Goal: Task Accomplishment & Management: Use online tool/utility

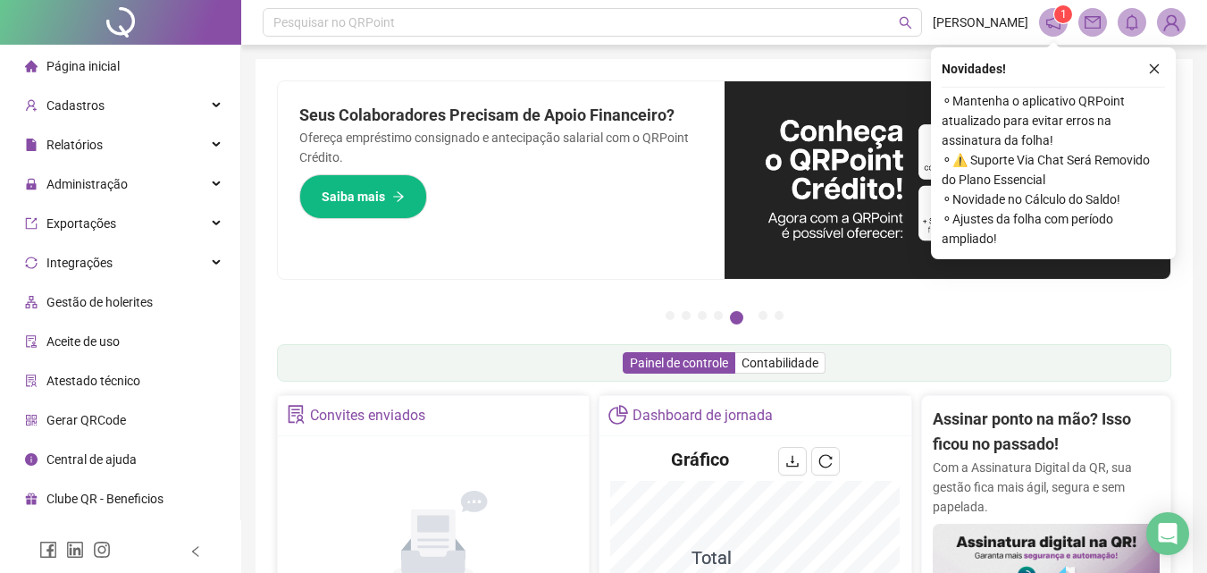
click at [1048, 21] on icon "notification" at bounding box center [1053, 22] width 16 height 16
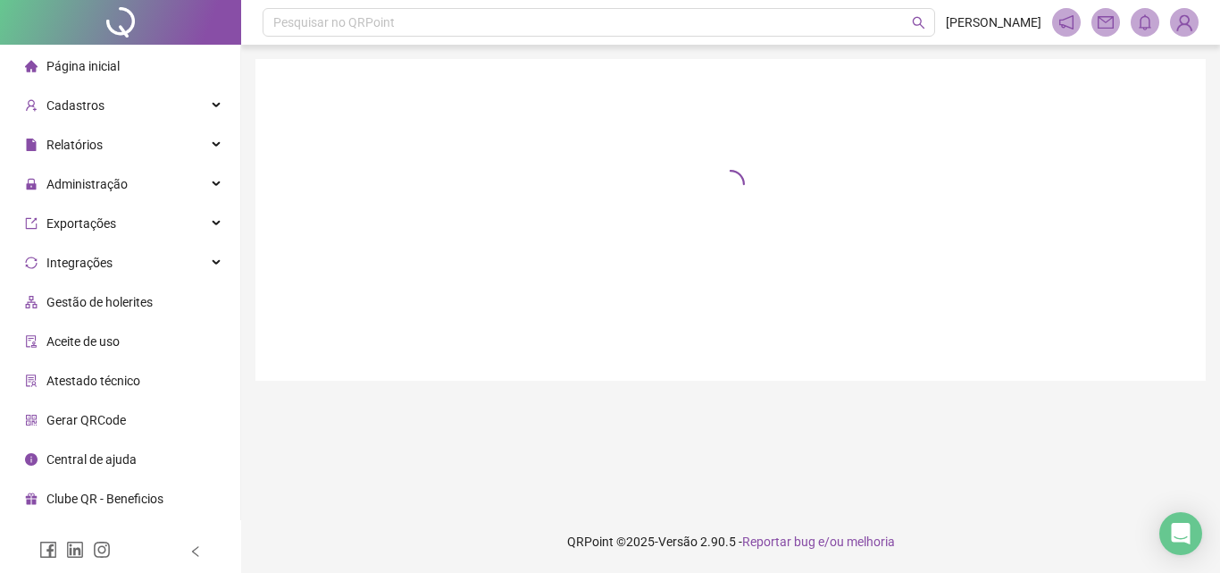
click at [1048, 21] on header "Pesquisar no QRPoint [PERSON_NAME] 1" at bounding box center [730, 22] width 979 height 45
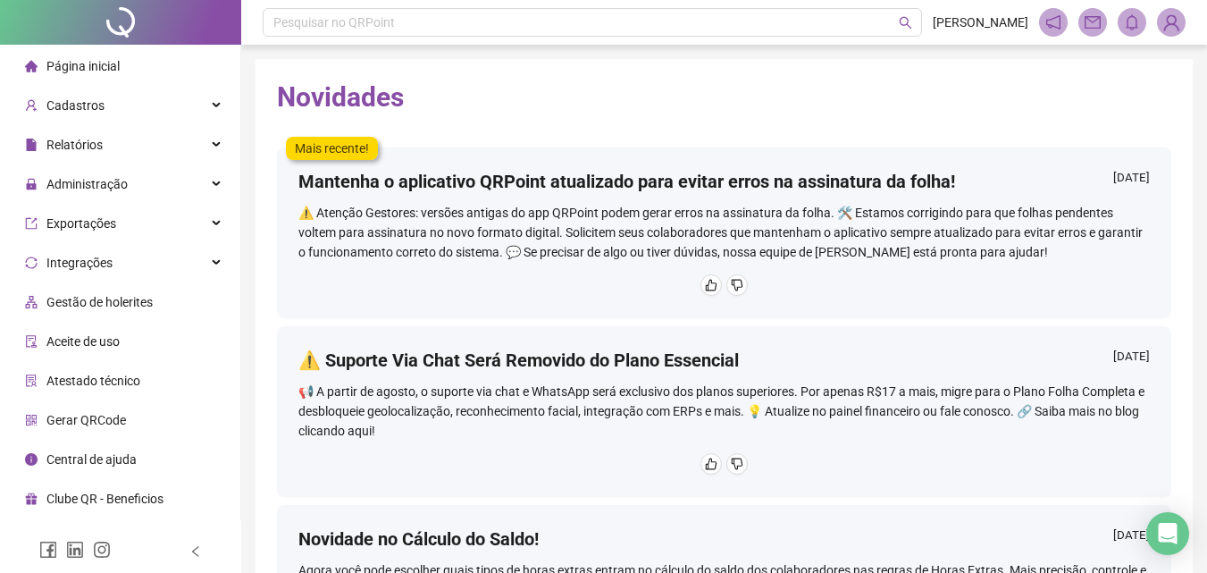
click at [90, 62] on span "Página inicial" at bounding box center [82, 66] width 73 height 14
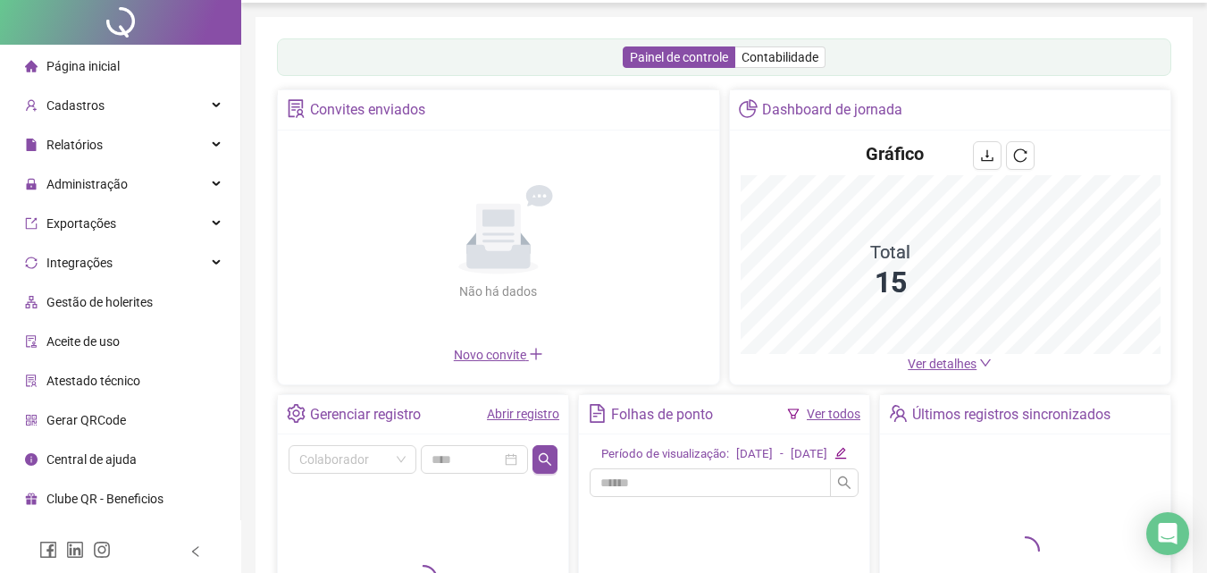
scroll to position [306, 0]
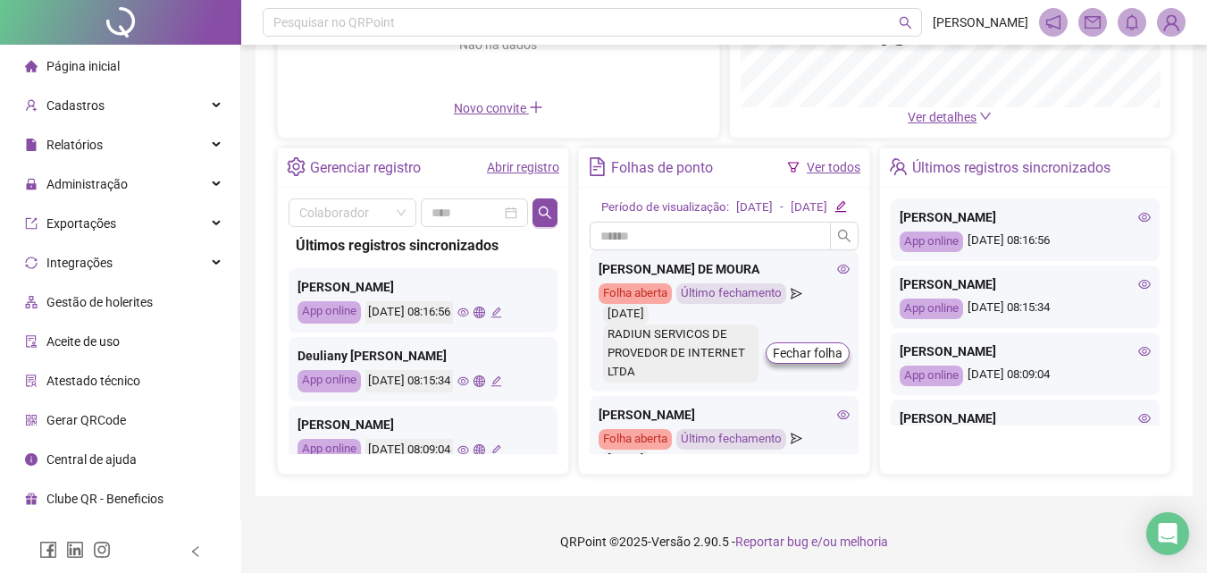
click at [502, 160] on link "Abrir registro" at bounding box center [523, 167] width 72 height 14
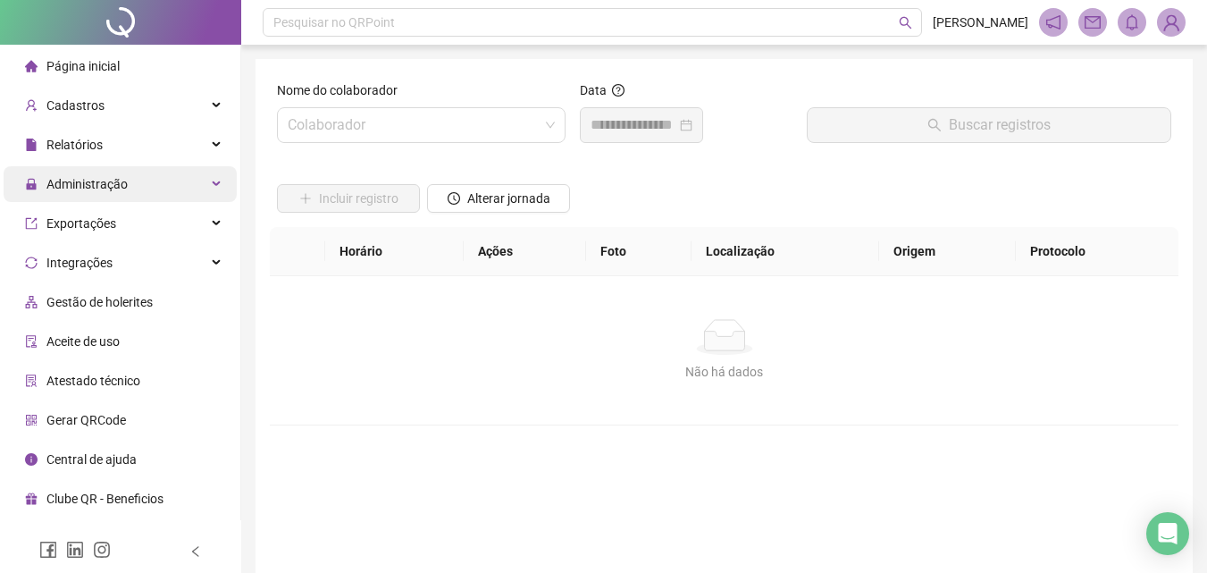
click at [84, 185] on span "Administração" at bounding box center [86, 184] width 81 height 14
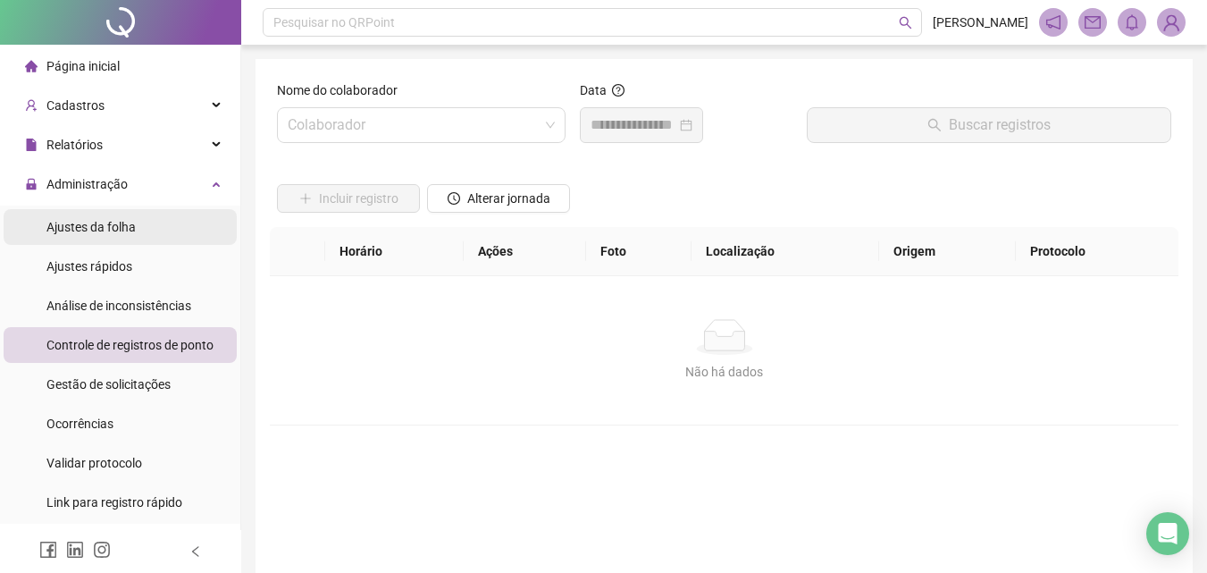
click at [83, 235] on div "Ajustes da folha" at bounding box center [90, 227] width 89 height 36
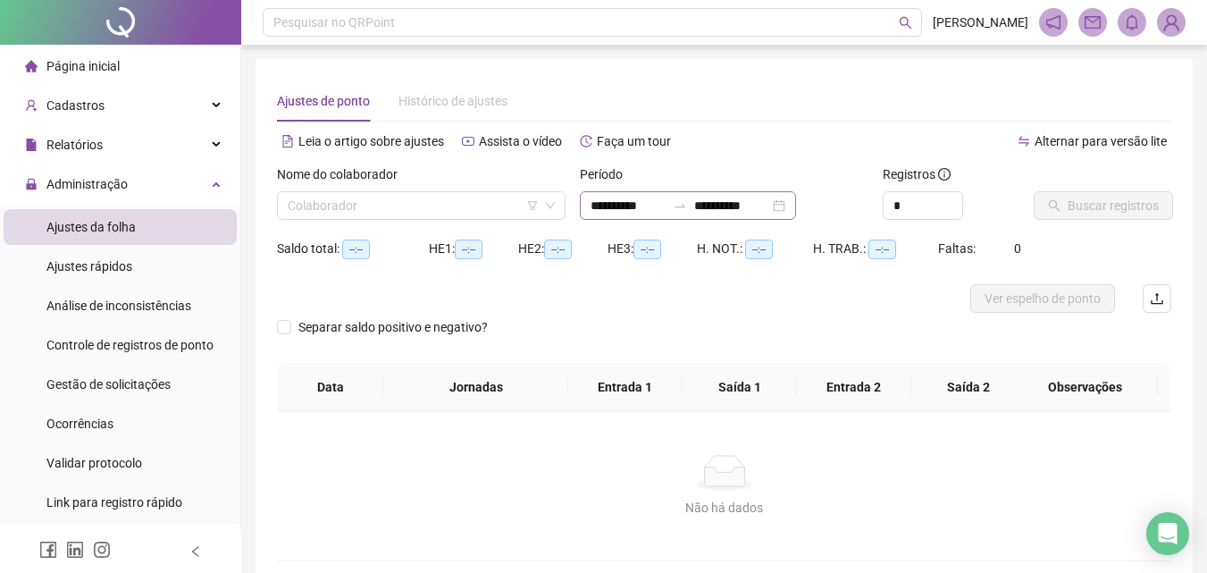
type input "**********"
click at [796, 201] on div "**********" at bounding box center [688, 205] width 216 height 29
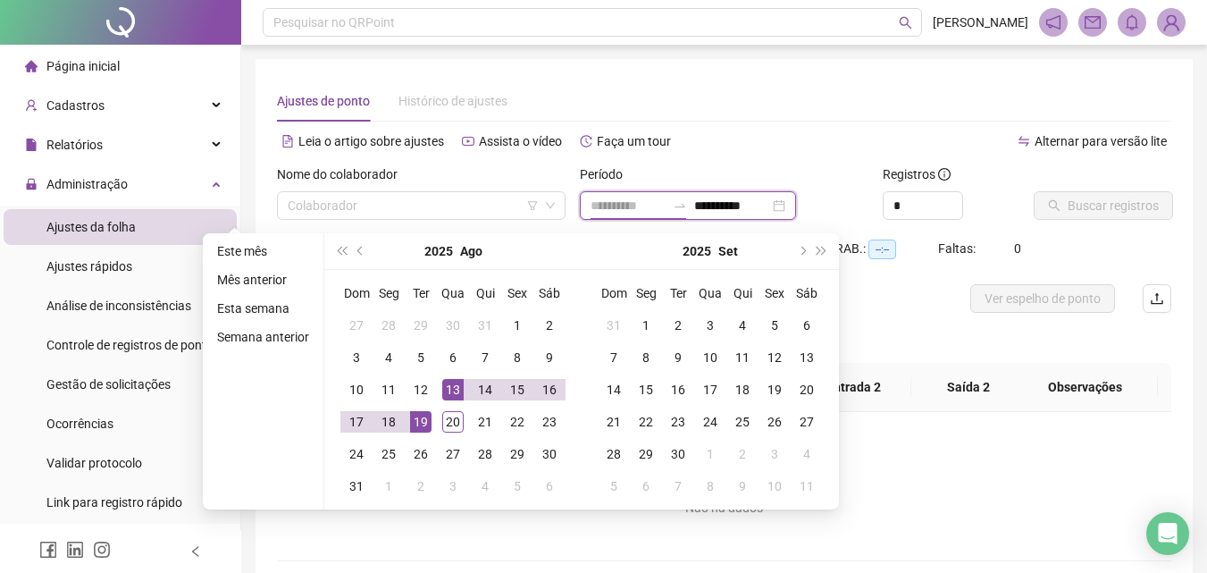
type input "**********"
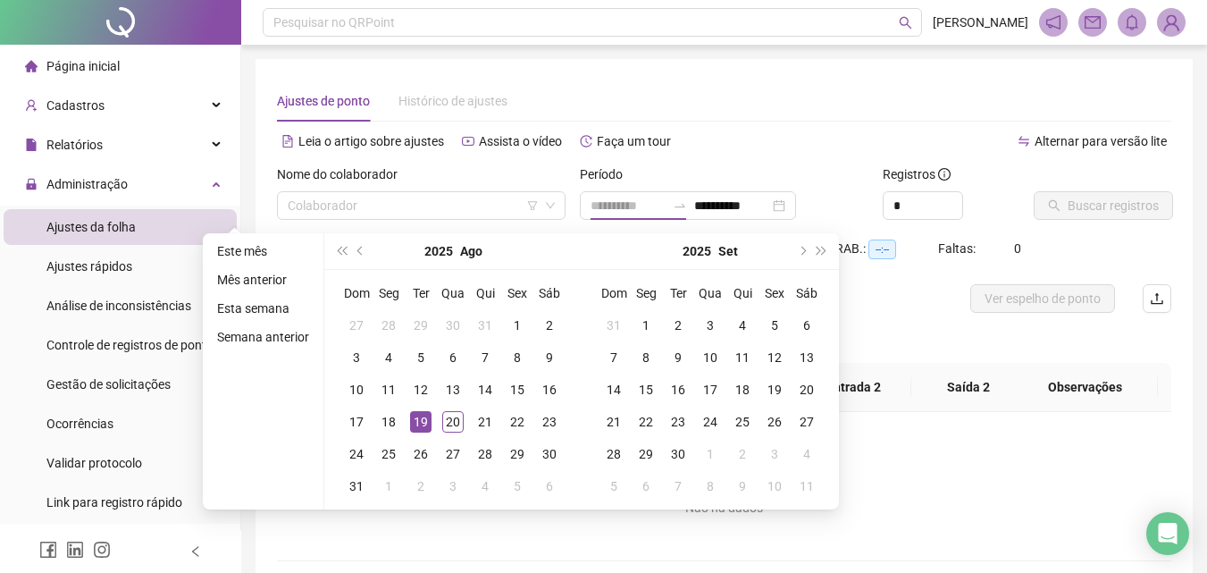
click at [411, 422] on div "19" at bounding box center [420, 421] width 21 height 21
click at [414, 422] on div "19" at bounding box center [420, 421] width 21 height 21
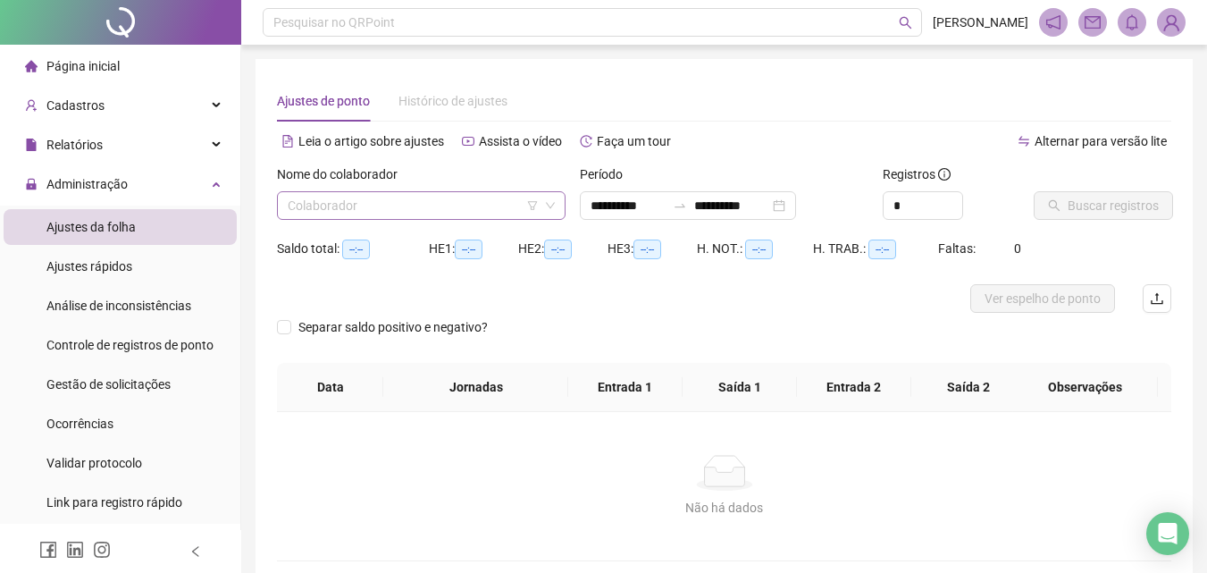
click at [398, 206] on input "search" at bounding box center [413, 205] width 251 height 27
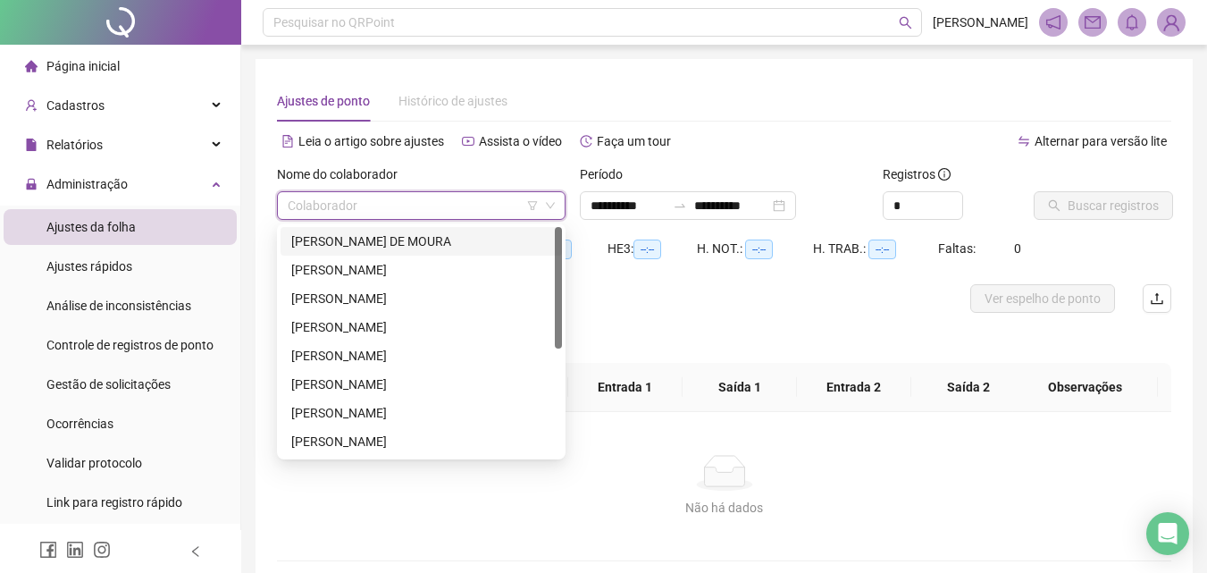
click at [353, 245] on div "[PERSON_NAME] DE MOURA" at bounding box center [421, 241] width 260 height 20
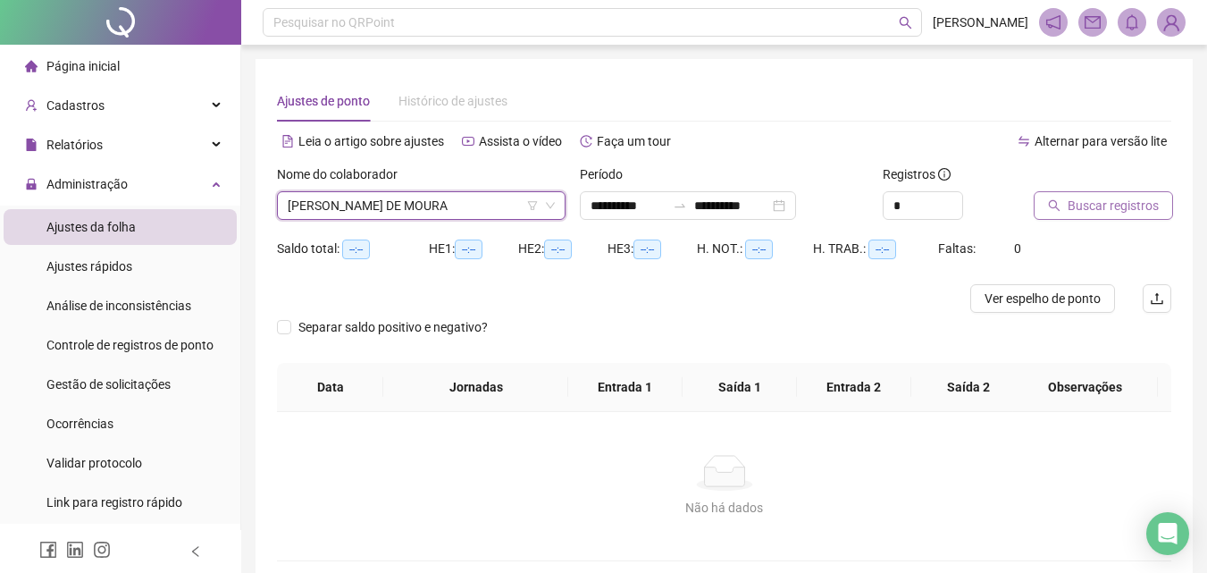
click at [1094, 200] on span "Buscar registros" at bounding box center [1112, 206] width 91 height 20
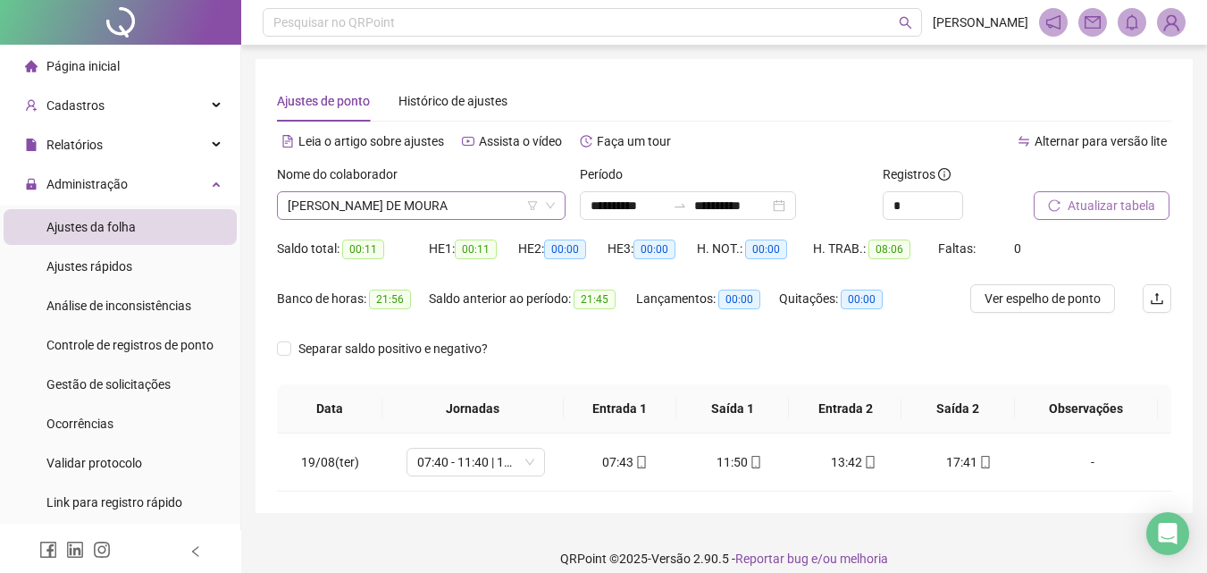
click at [361, 200] on span "[PERSON_NAME] DE MOURA" at bounding box center [421, 205] width 267 height 27
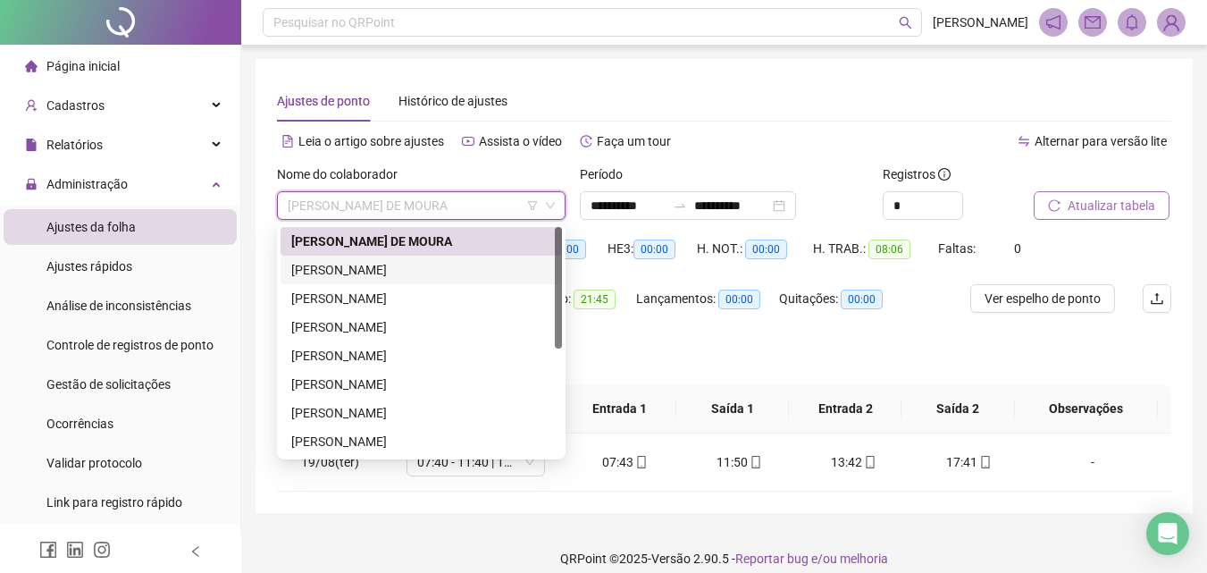
click at [339, 275] on div "[PERSON_NAME]" at bounding box center [421, 270] width 260 height 20
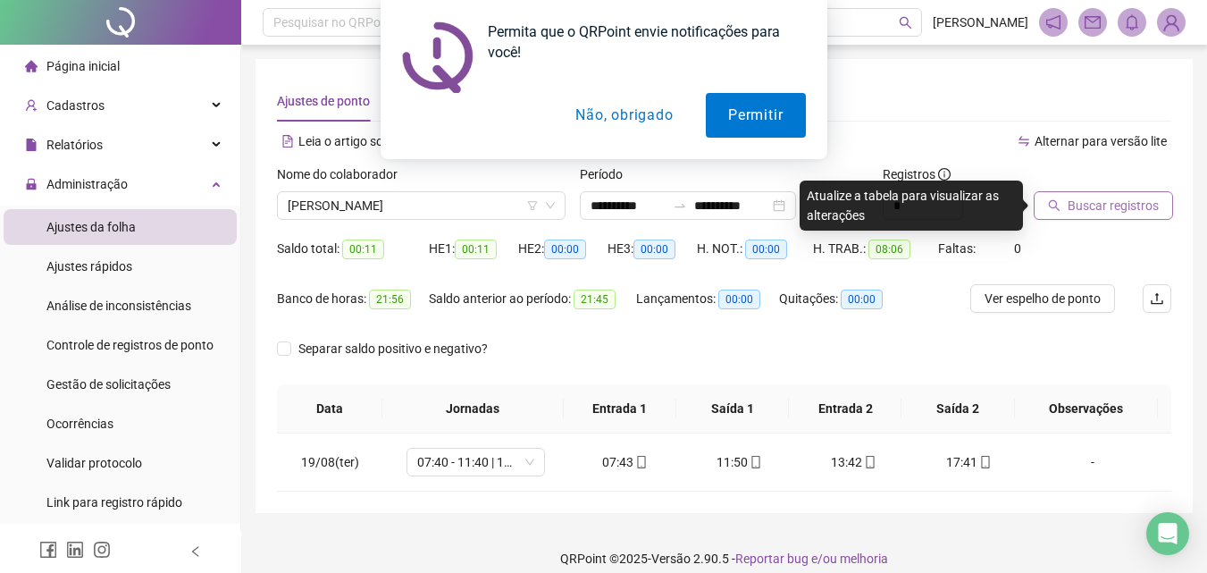
click at [1132, 208] on span "Buscar registros" at bounding box center [1112, 206] width 91 height 20
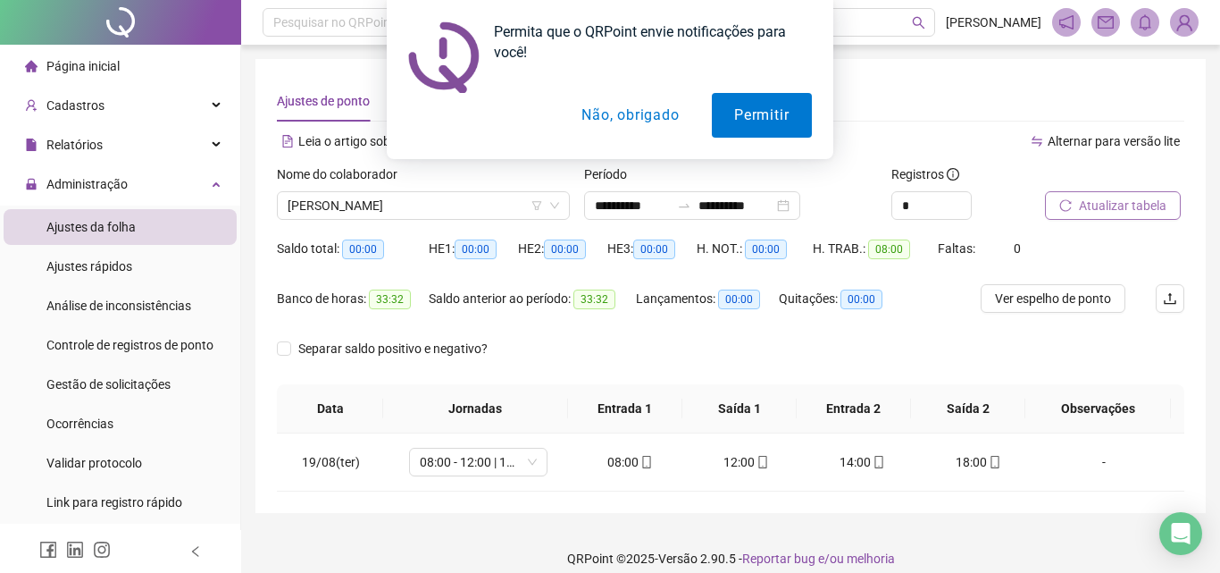
click at [666, 118] on button "Não, obrigado" at bounding box center [631, 115] width 142 height 45
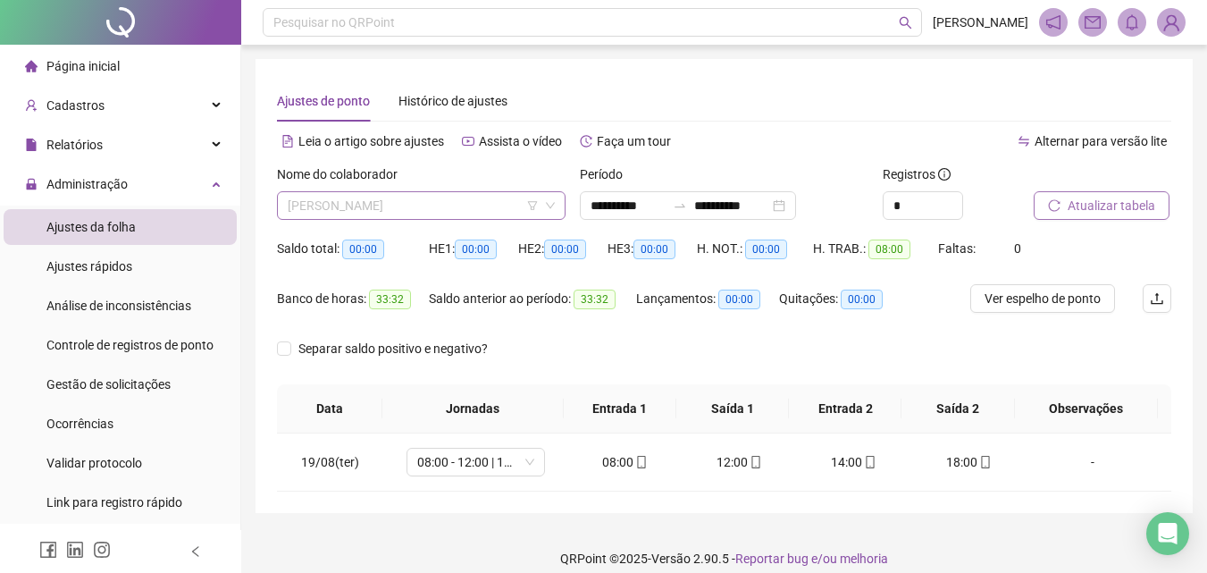
click at [440, 205] on span "[PERSON_NAME]" at bounding box center [421, 205] width 267 height 27
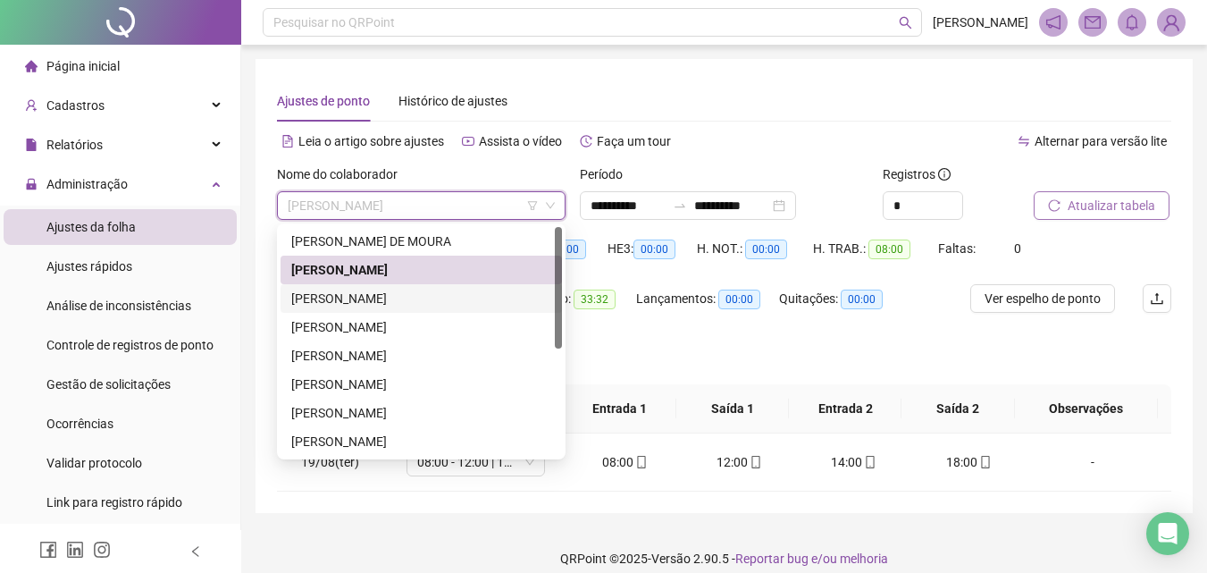
click at [389, 298] on div "[PERSON_NAME]" at bounding box center [421, 299] width 260 height 20
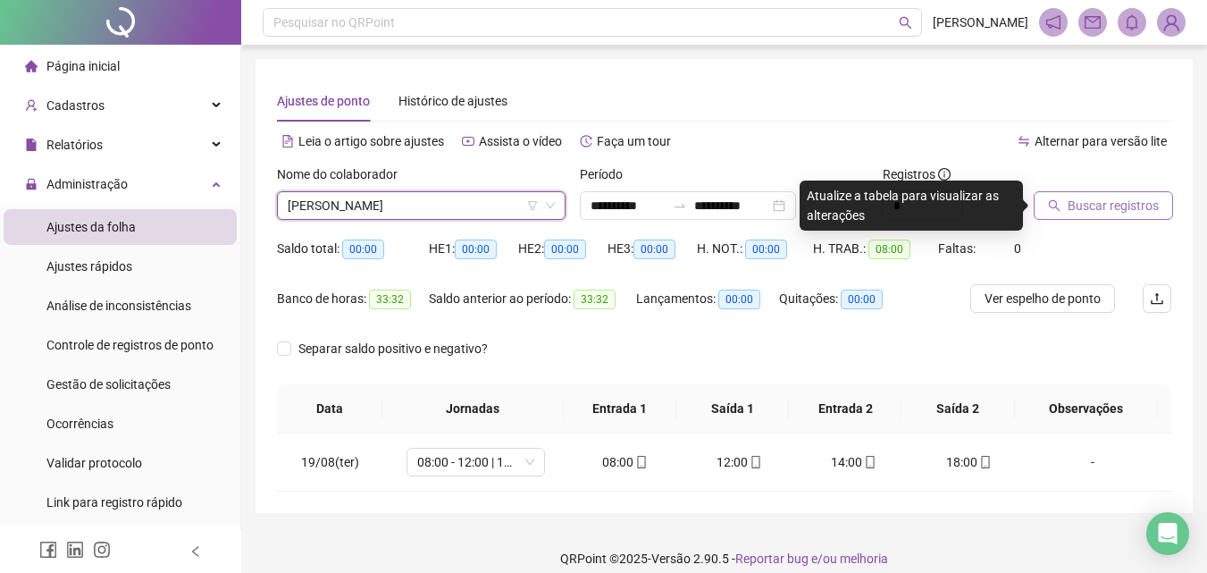
click at [1058, 202] on icon "search" at bounding box center [1054, 205] width 13 height 13
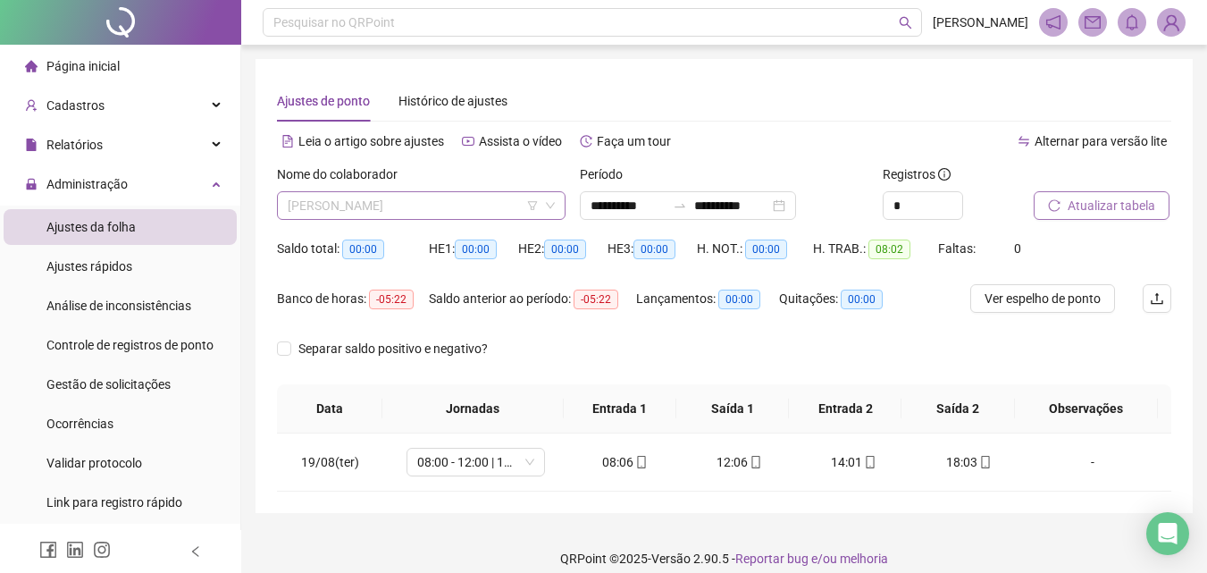
click at [364, 210] on span "[PERSON_NAME]" at bounding box center [421, 205] width 267 height 27
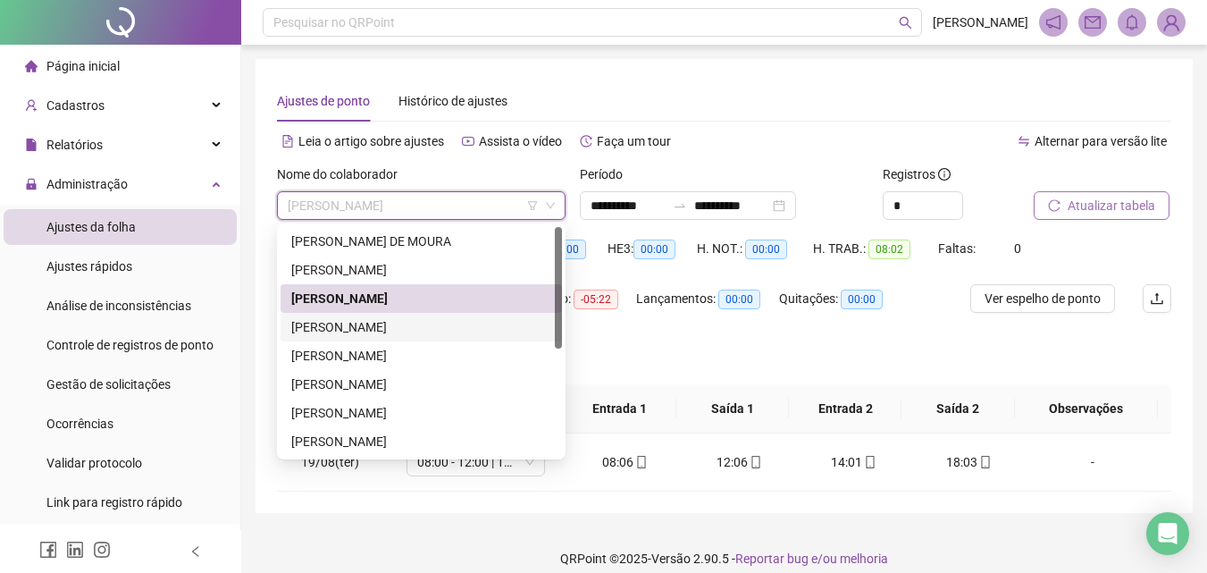
click at [354, 324] on div "[PERSON_NAME]" at bounding box center [421, 327] width 260 height 20
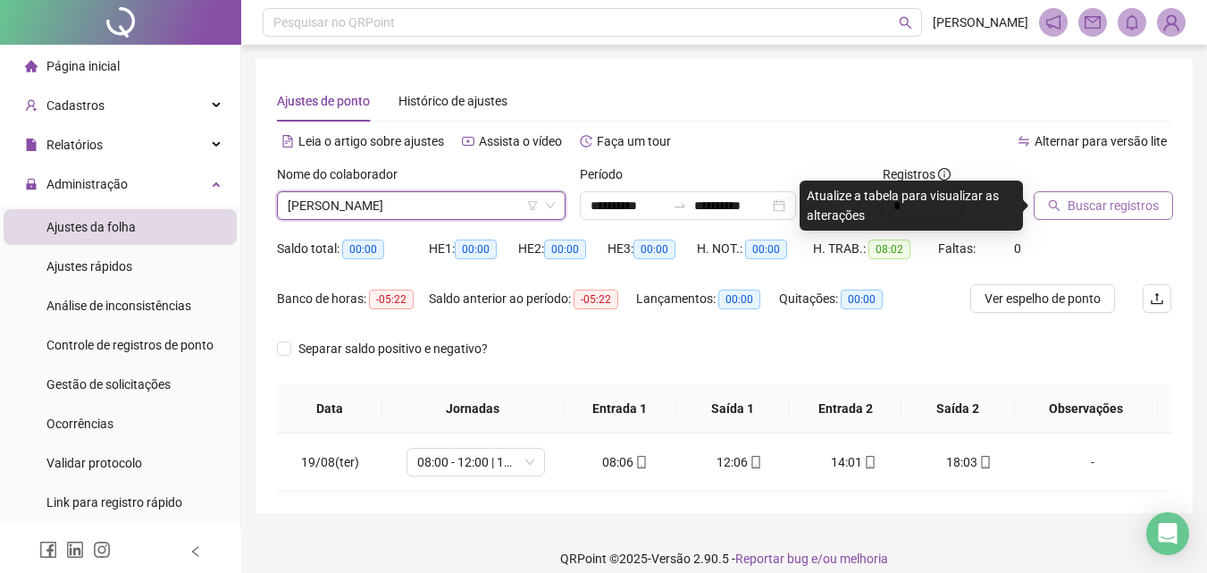
click at [1088, 211] on span "Buscar registros" at bounding box center [1112, 206] width 91 height 20
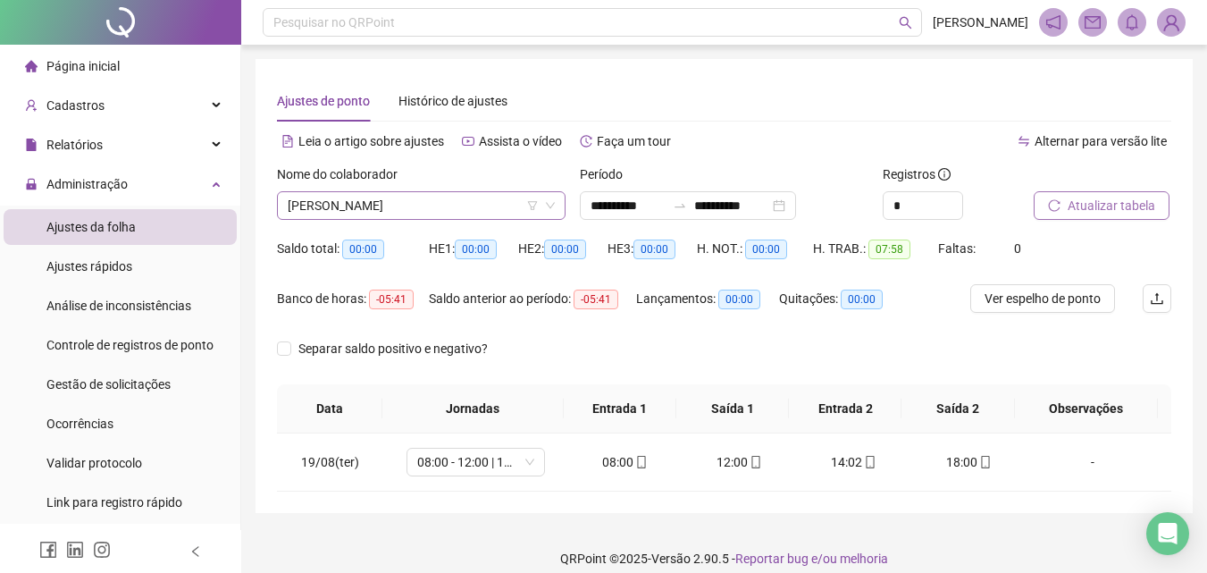
click at [357, 200] on span "[PERSON_NAME]" at bounding box center [421, 205] width 267 height 27
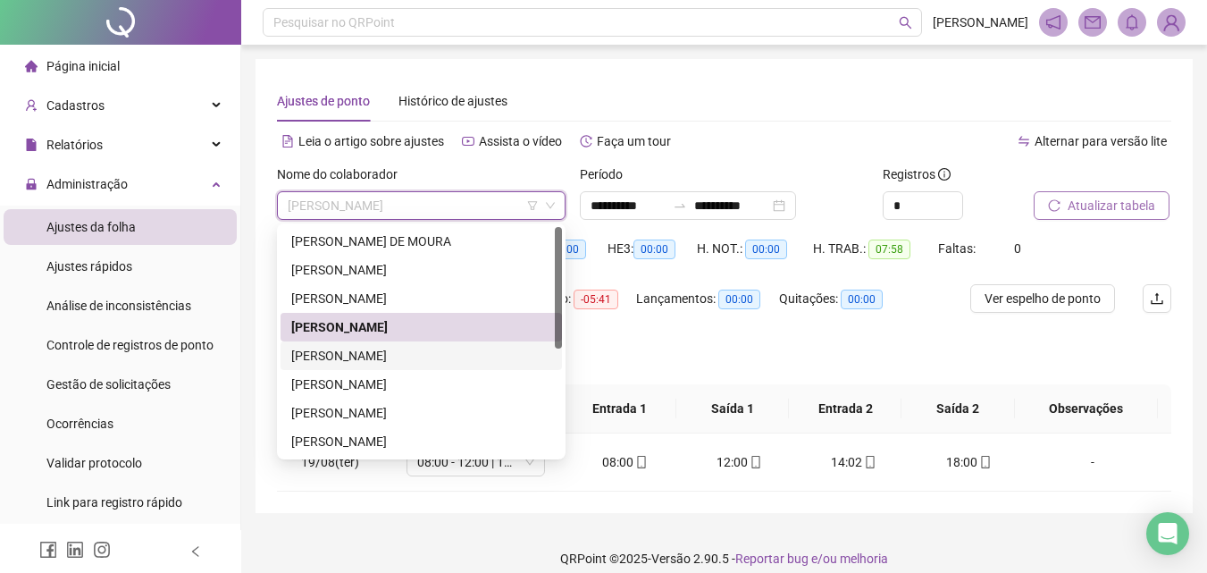
click at [356, 359] on div "[PERSON_NAME]" at bounding box center [421, 356] width 260 height 20
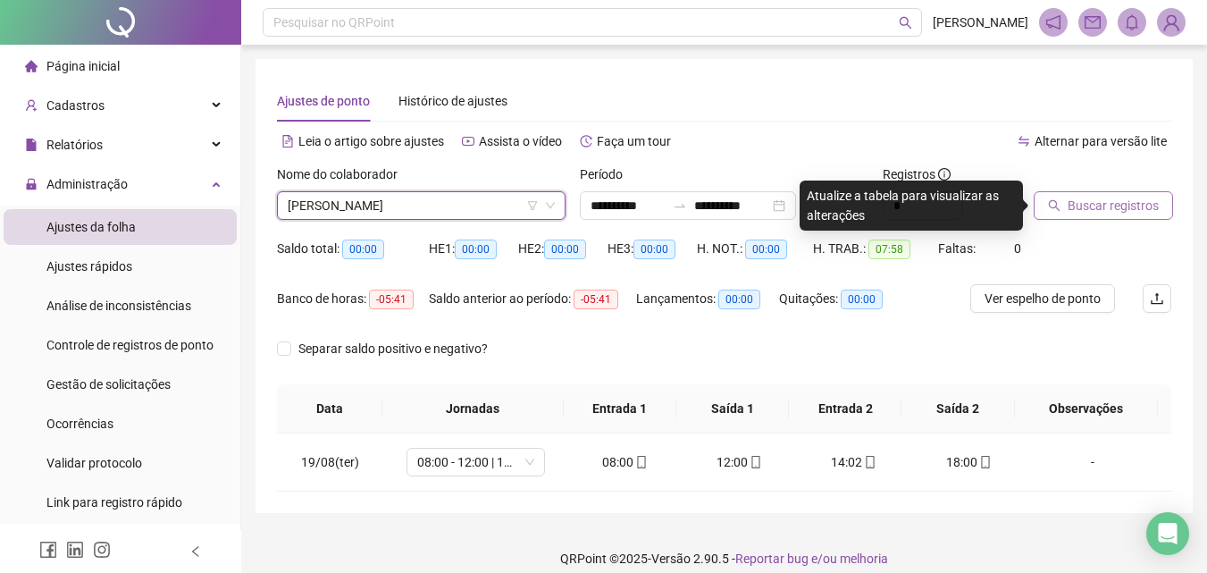
click at [1084, 205] on span "Buscar registros" at bounding box center [1112, 206] width 91 height 20
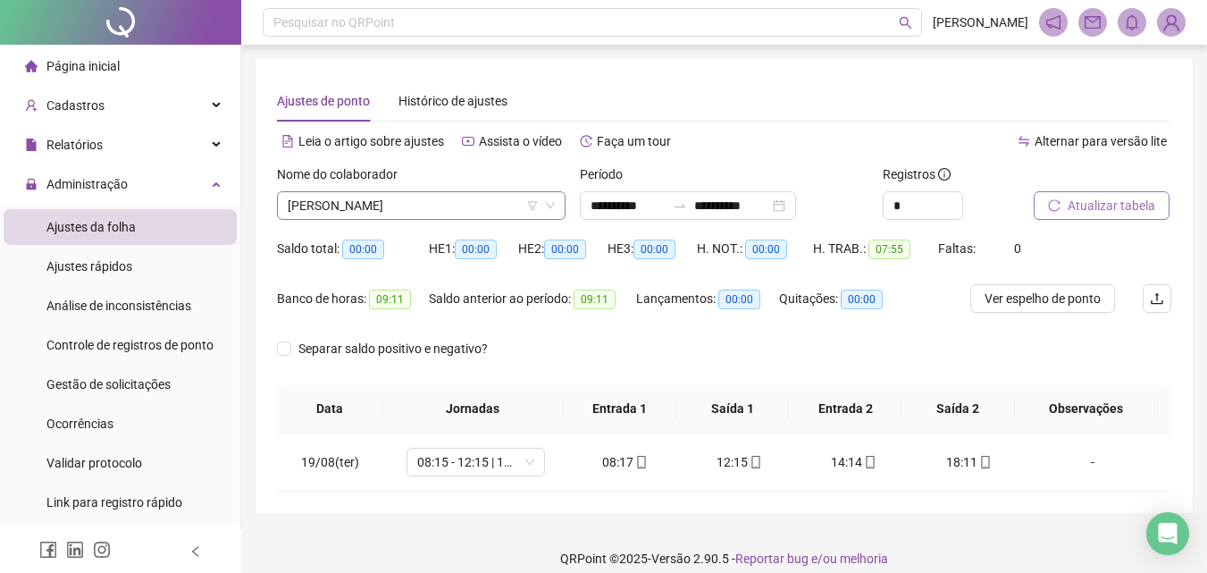
click at [425, 206] on span "[PERSON_NAME]" at bounding box center [421, 205] width 267 height 27
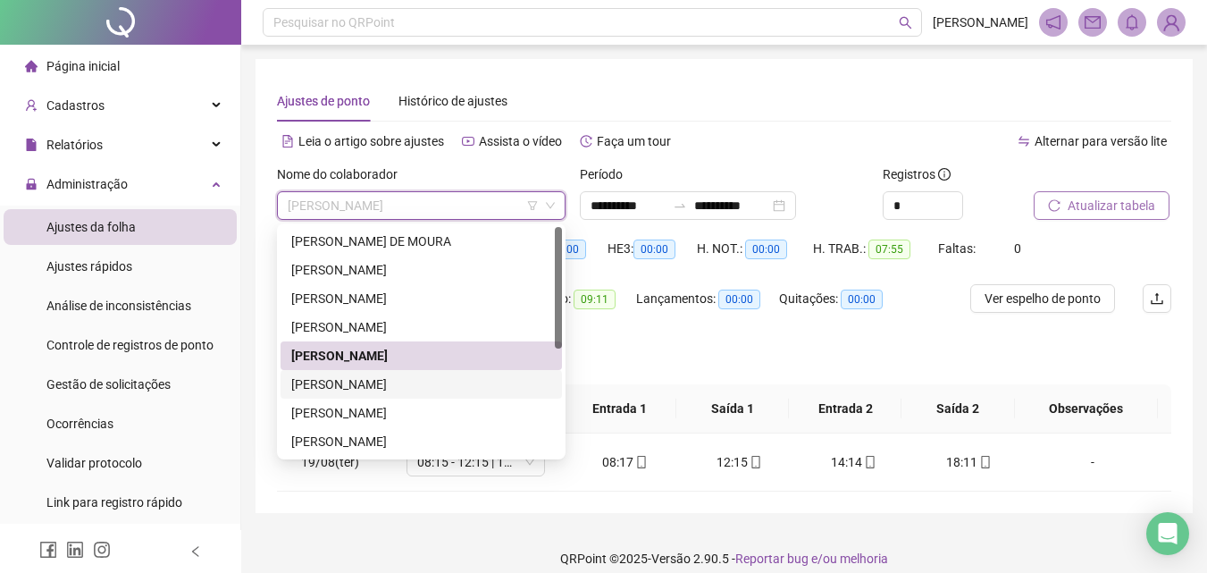
click at [348, 385] on div "[PERSON_NAME]" at bounding box center [421, 384] width 260 height 20
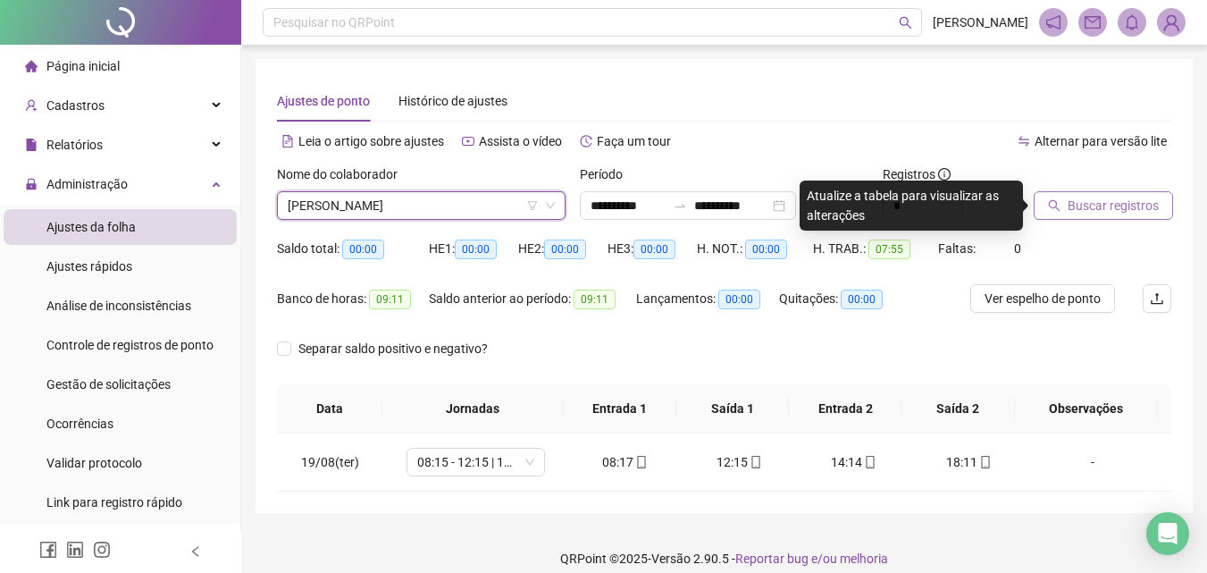
click at [1092, 208] on span "Buscar registros" at bounding box center [1112, 206] width 91 height 20
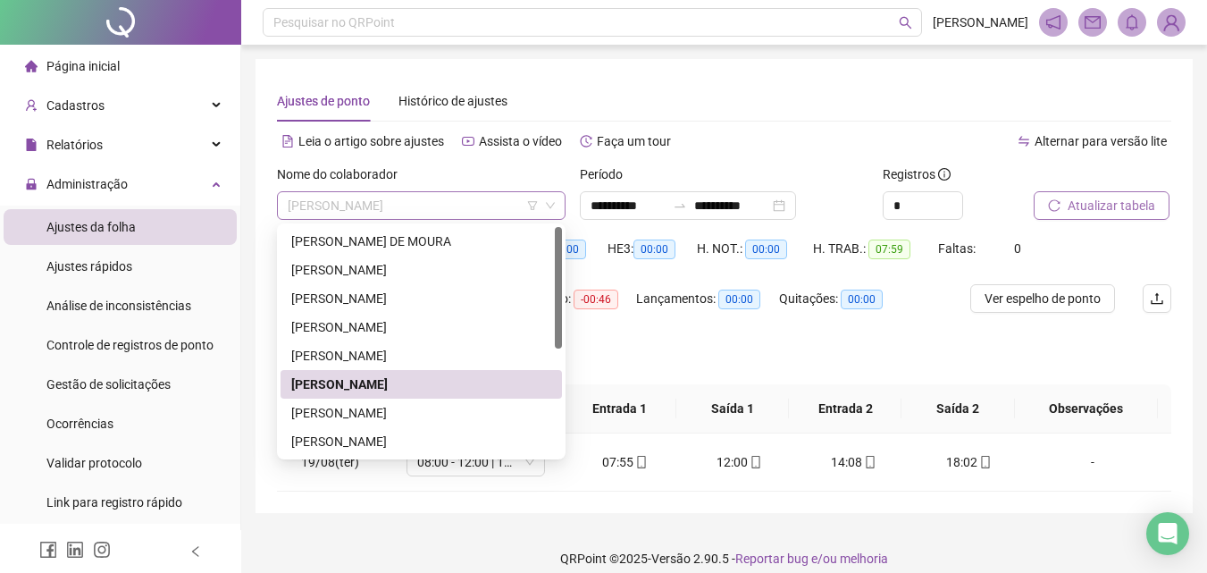
click at [345, 208] on span "[PERSON_NAME]" at bounding box center [421, 205] width 267 height 27
click at [330, 409] on div "[PERSON_NAME]" at bounding box center [421, 413] width 260 height 20
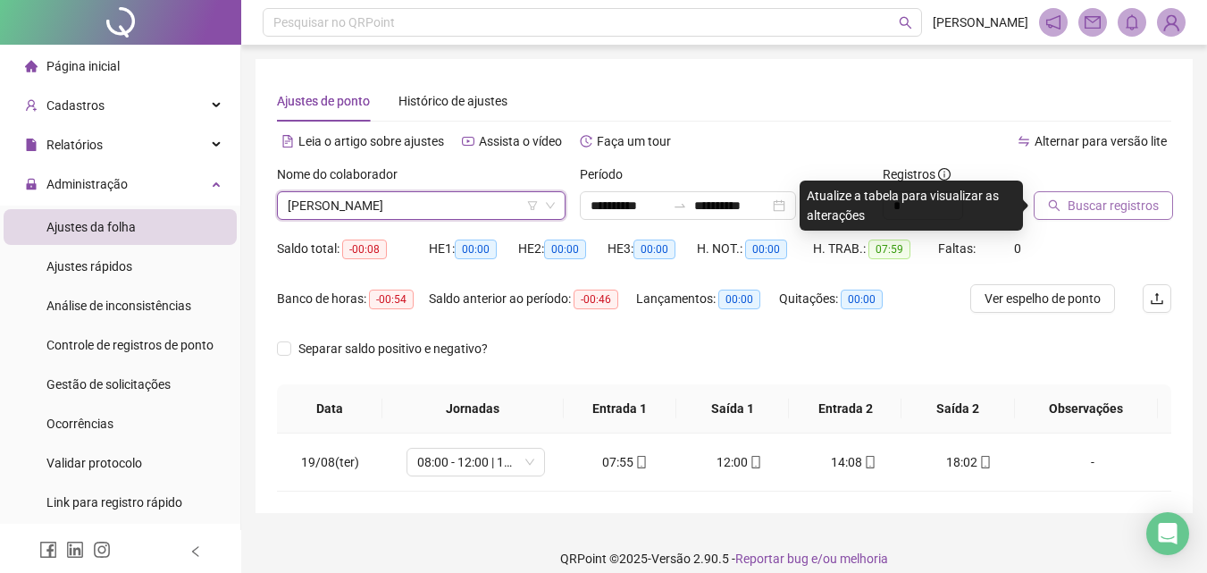
click at [1130, 192] on button "Buscar registros" at bounding box center [1103, 205] width 139 height 29
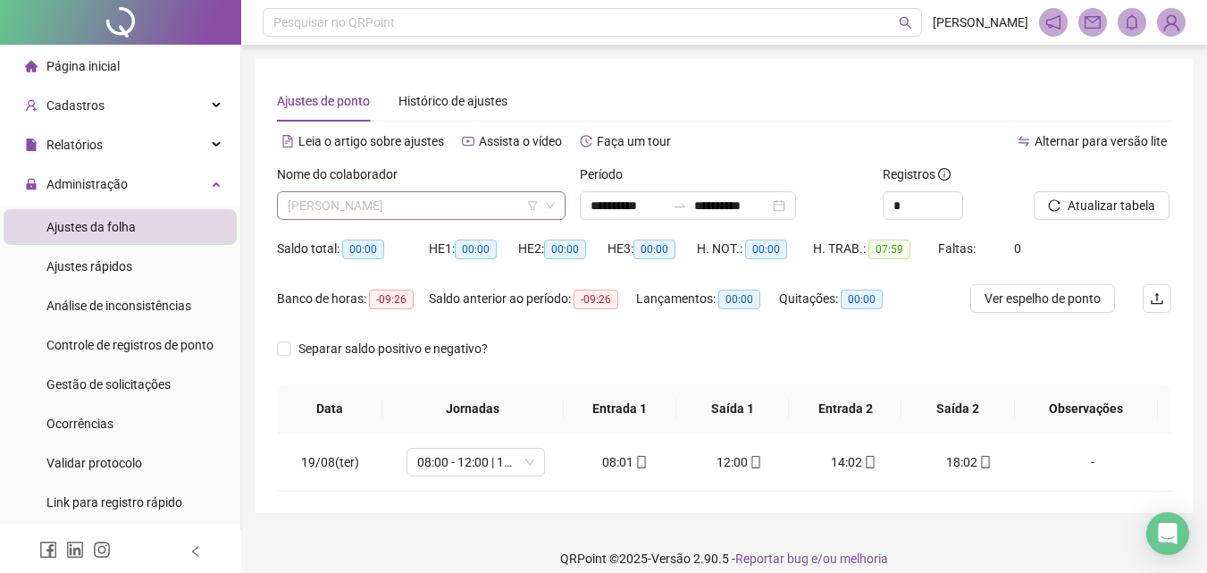
click at [357, 208] on span "[PERSON_NAME]" at bounding box center [421, 205] width 267 height 27
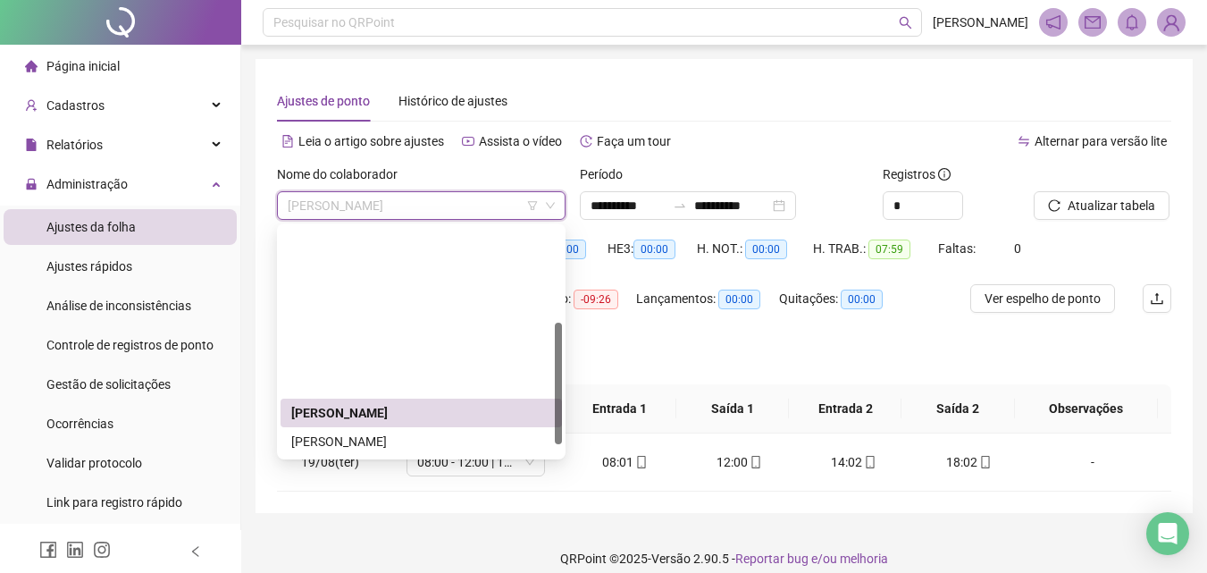
scroll to position [179, 0]
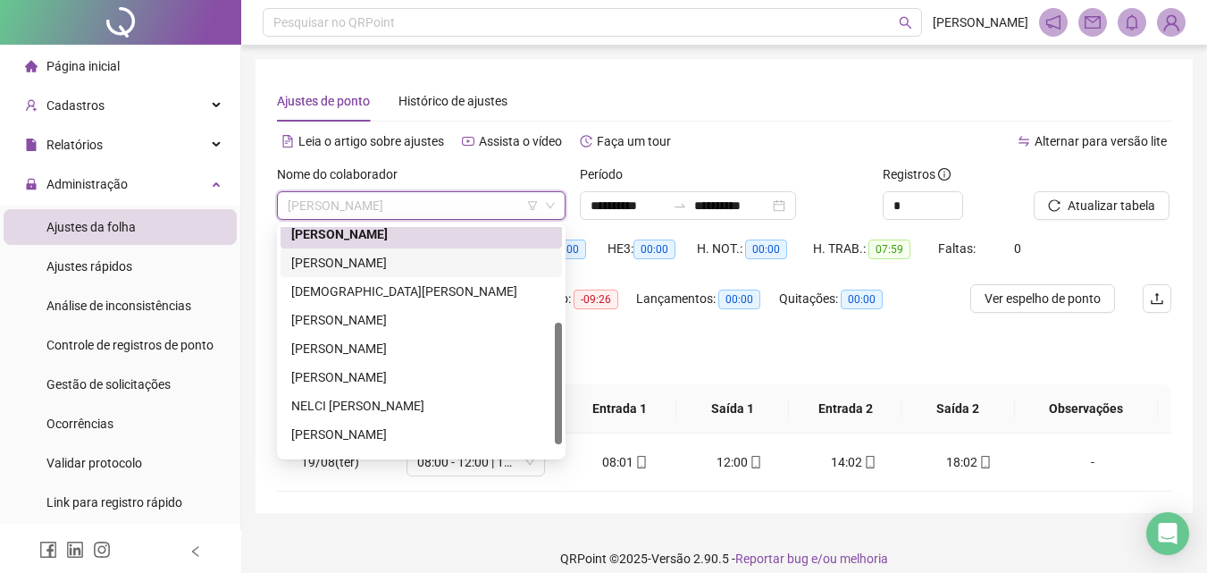
click at [345, 257] on div "[PERSON_NAME]" at bounding box center [421, 263] width 260 height 20
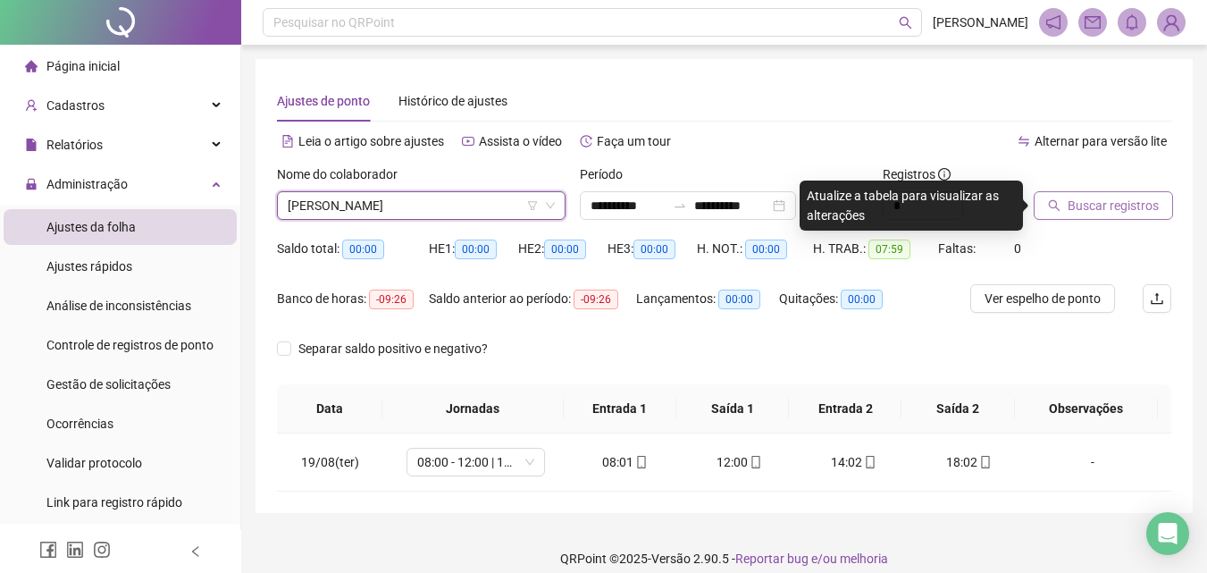
click at [1091, 205] on span "Buscar registros" at bounding box center [1112, 206] width 91 height 20
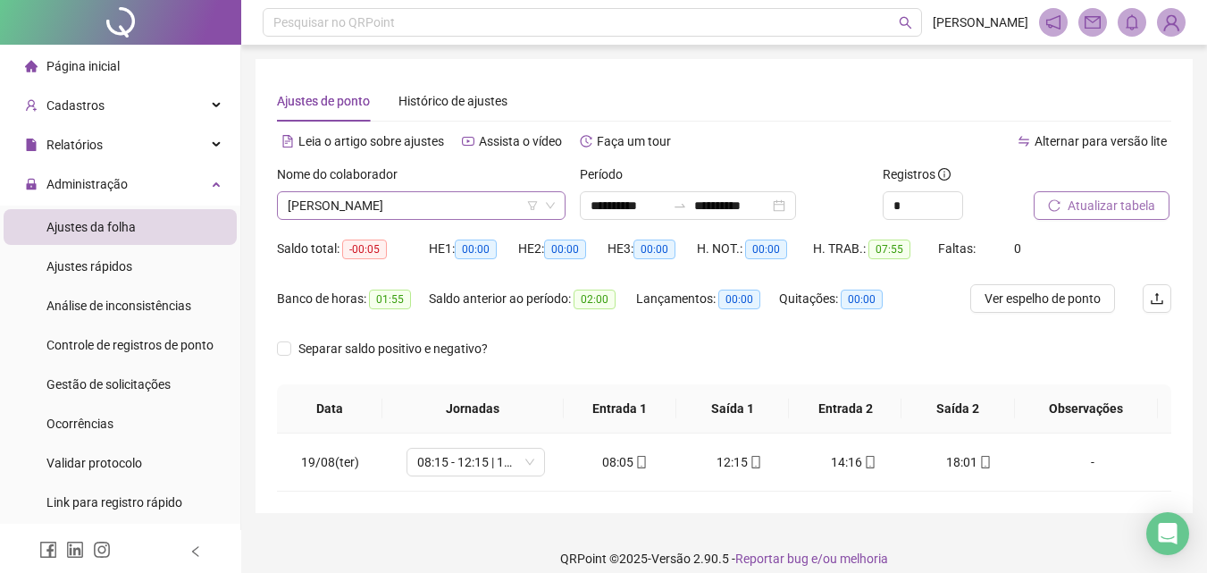
click at [344, 197] on span "[PERSON_NAME]" at bounding box center [421, 205] width 267 height 27
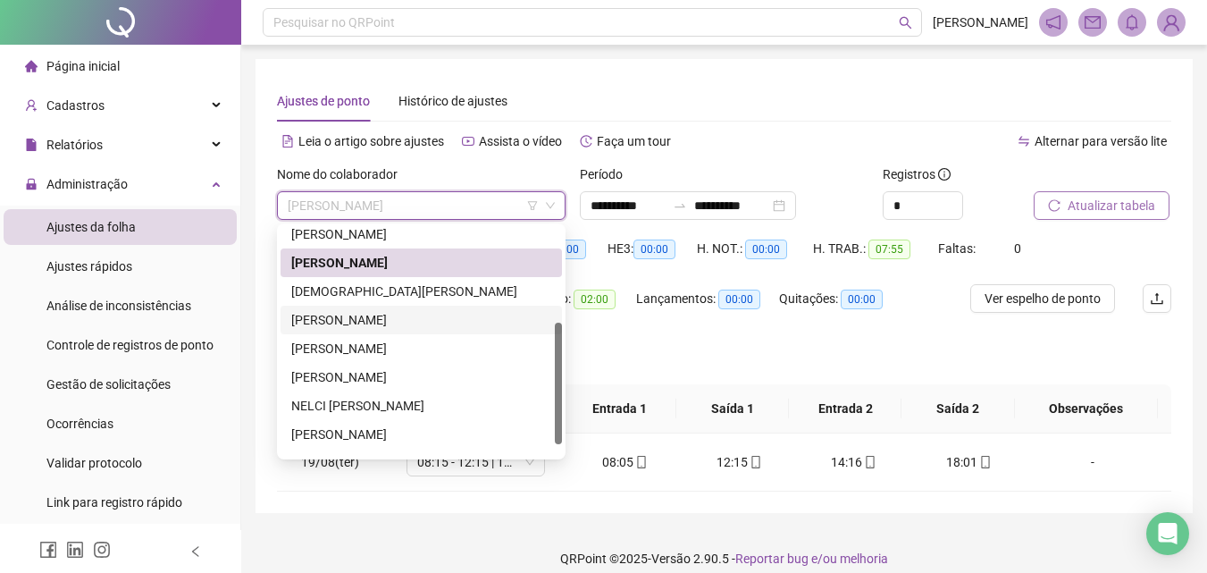
click at [340, 296] on div "[DEMOGRAPHIC_DATA][PERSON_NAME]" at bounding box center [421, 291] width 260 height 20
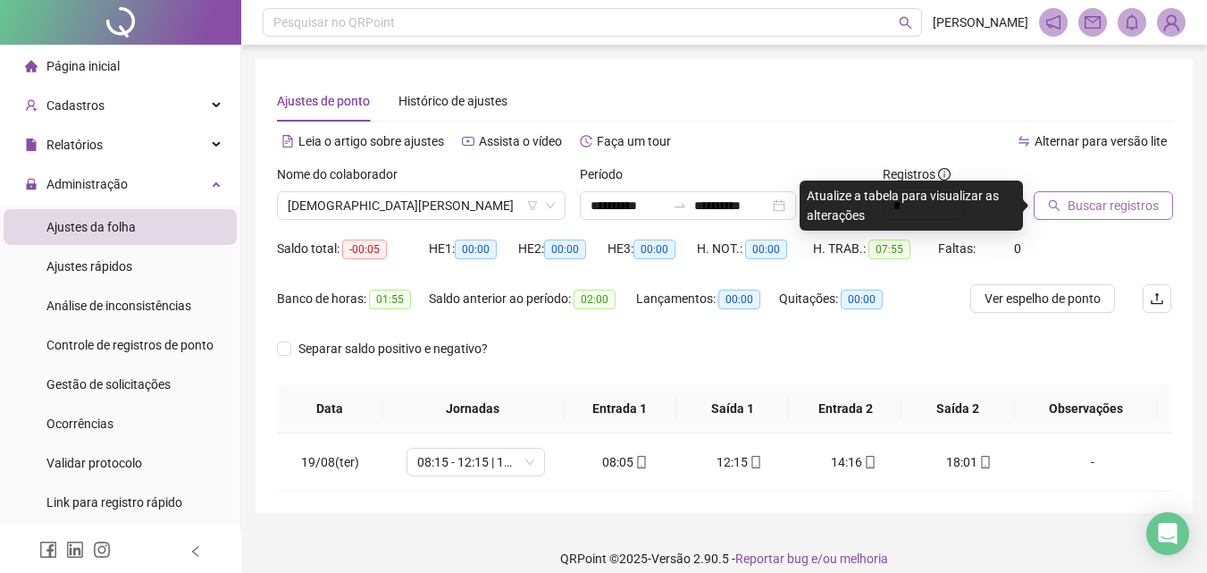
click at [1117, 208] on span "Buscar registros" at bounding box center [1112, 206] width 91 height 20
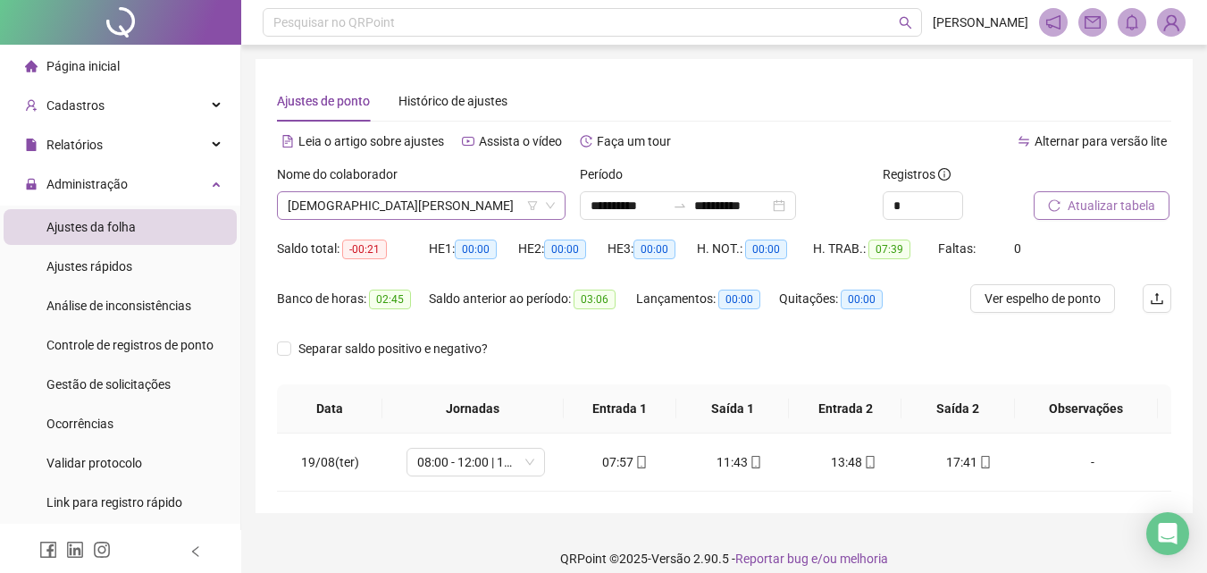
click at [403, 196] on span "[DEMOGRAPHIC_DATA][PERSON_NAME]" at bounding box center [421, 205] width 267 height 27
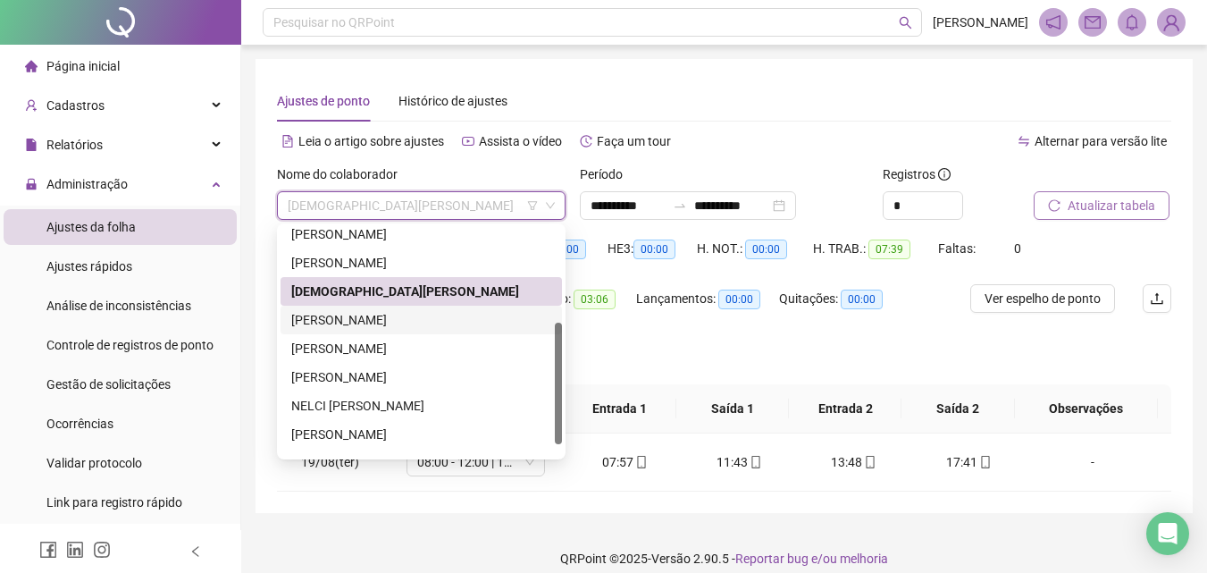
click at [379, 317] on div "[PERSON_NAME]" at bounding box center [421, 320] width 260 height 20
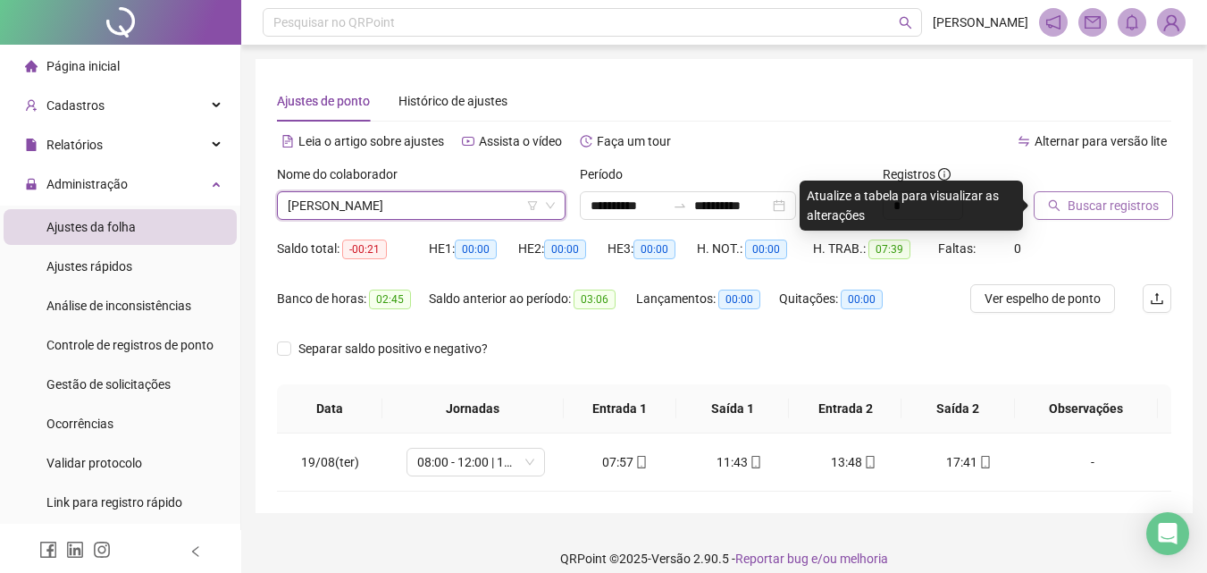
click at [1119, 213] on span "Buscar registros" at bounding box center [1112, 206] width 91 height 20
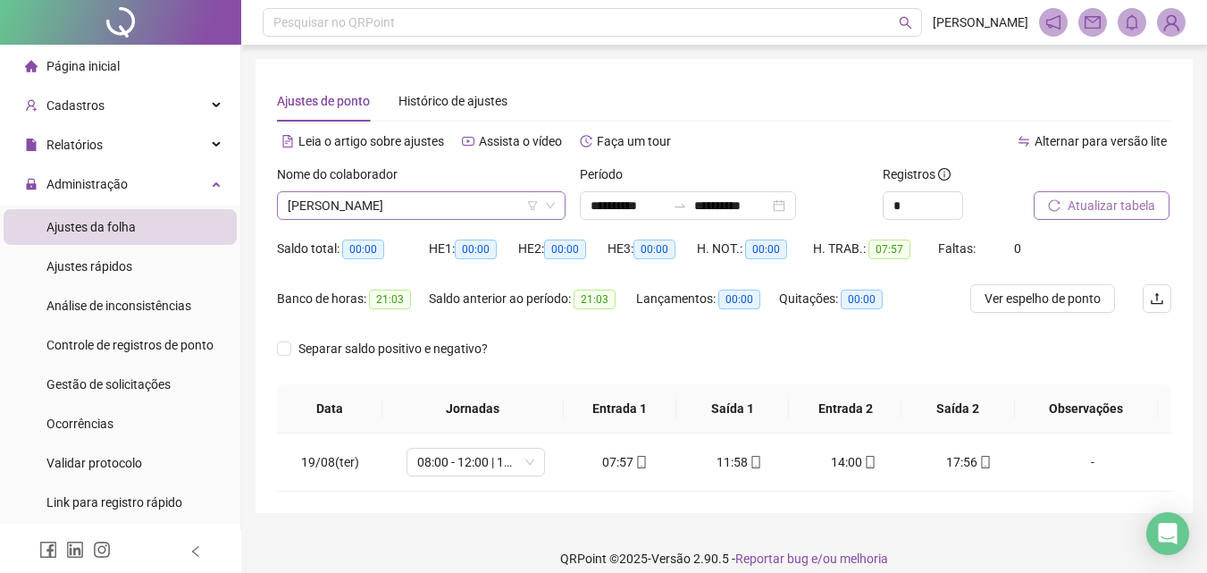
click at [428, 214] on span "[PERSON_NAME]" at bounding box center [421, 205] width 267 height 27
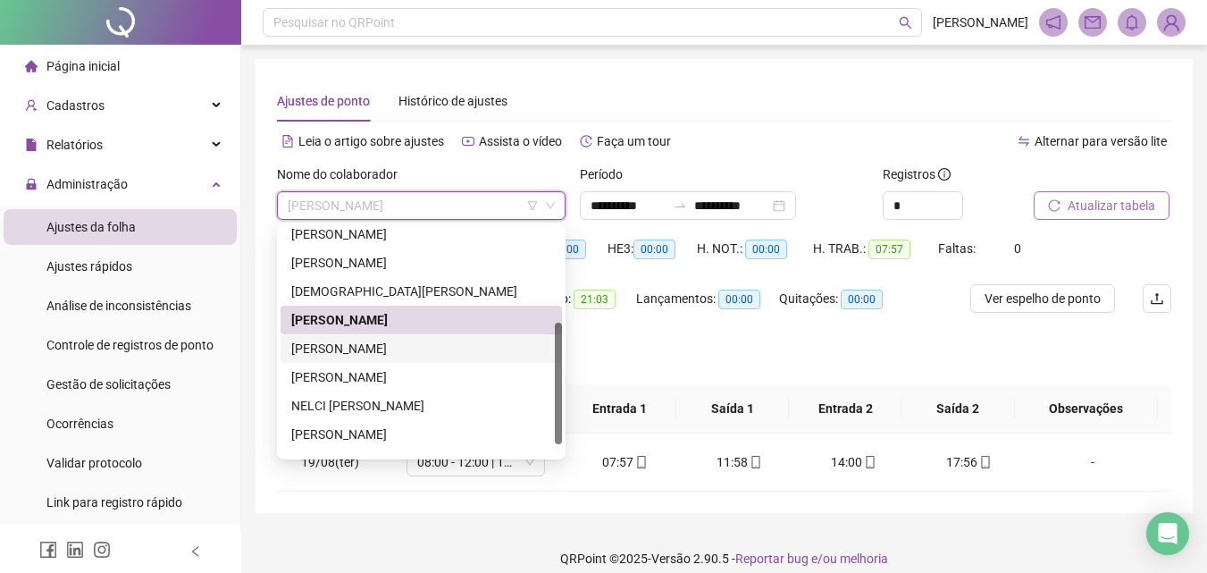
click at [363, 359] on div "[PERSON_NAME]" at bounding box center [420, 348] width 281 height 29
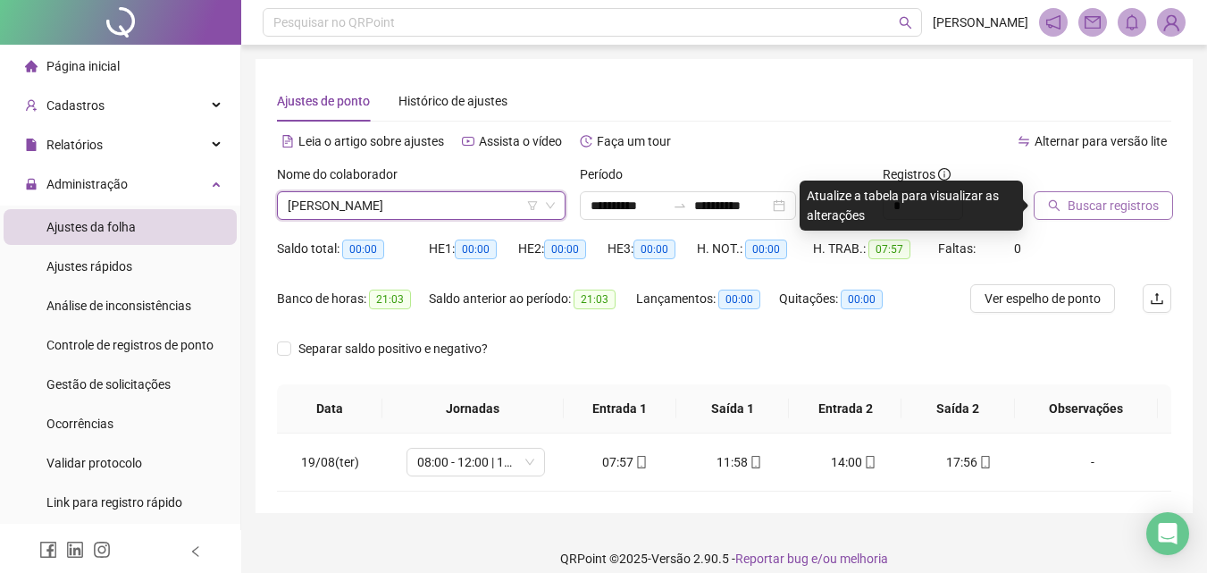
click at [1080, 210] on span "Buscar registros" at bounding box center [1112, 206] width 91 height 20
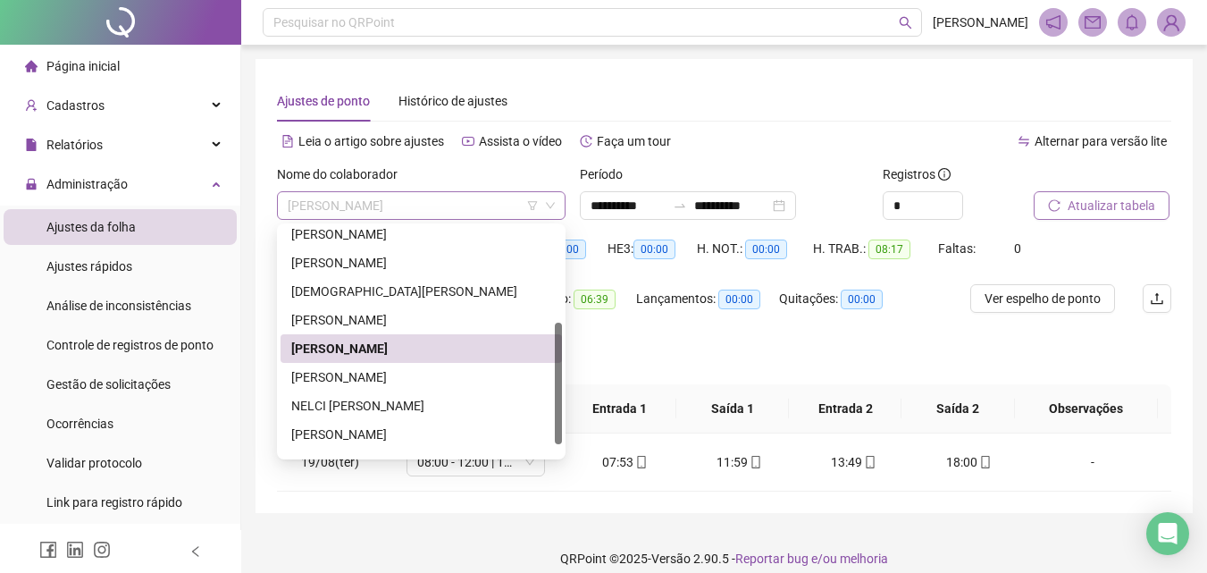
click at [414, 213] on span "[PERSON_NAME]" at bounding box center [421, 205] width 267 height 27
click at [366, 379] on div "[PERSON_NAME]" at bounding box center [421, 377] width 260 height 20
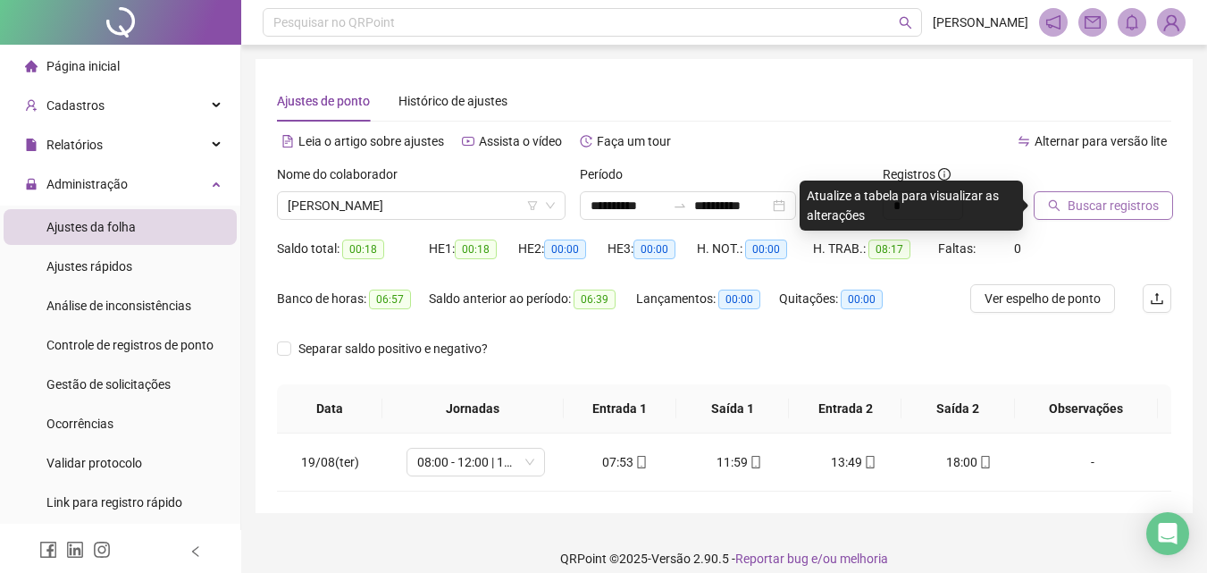
click at [1103, 206] on span "Buscar registros" at bounding box center [1112, 206] width 91 height 20
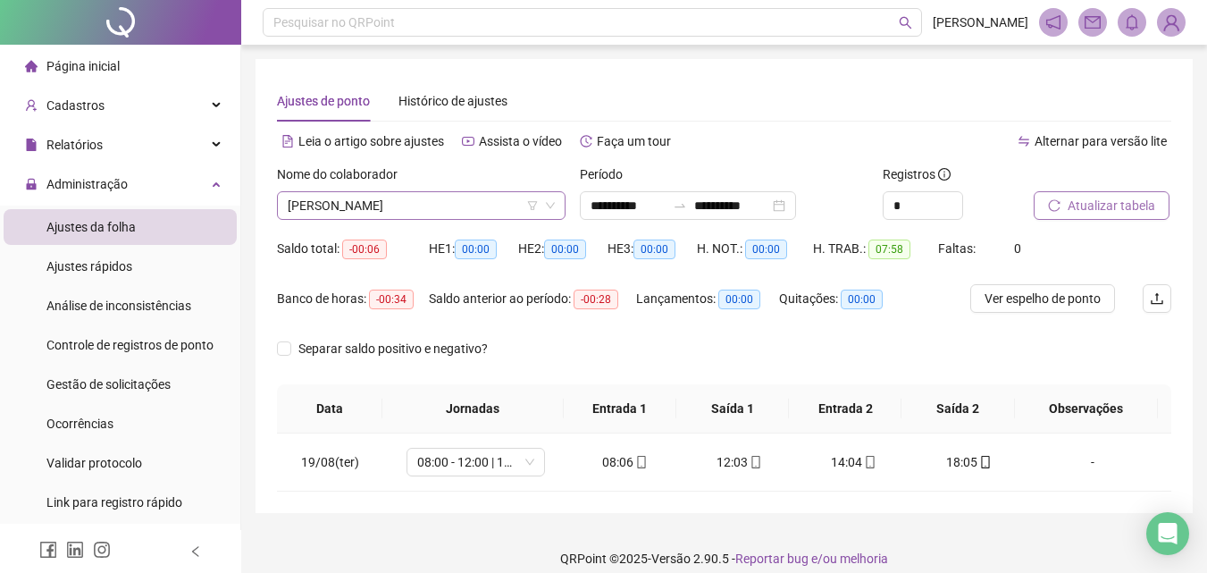
click at [314, 205] on span "[PERSON_NAME]" at bounding box center [421, 205] width 267 height 27
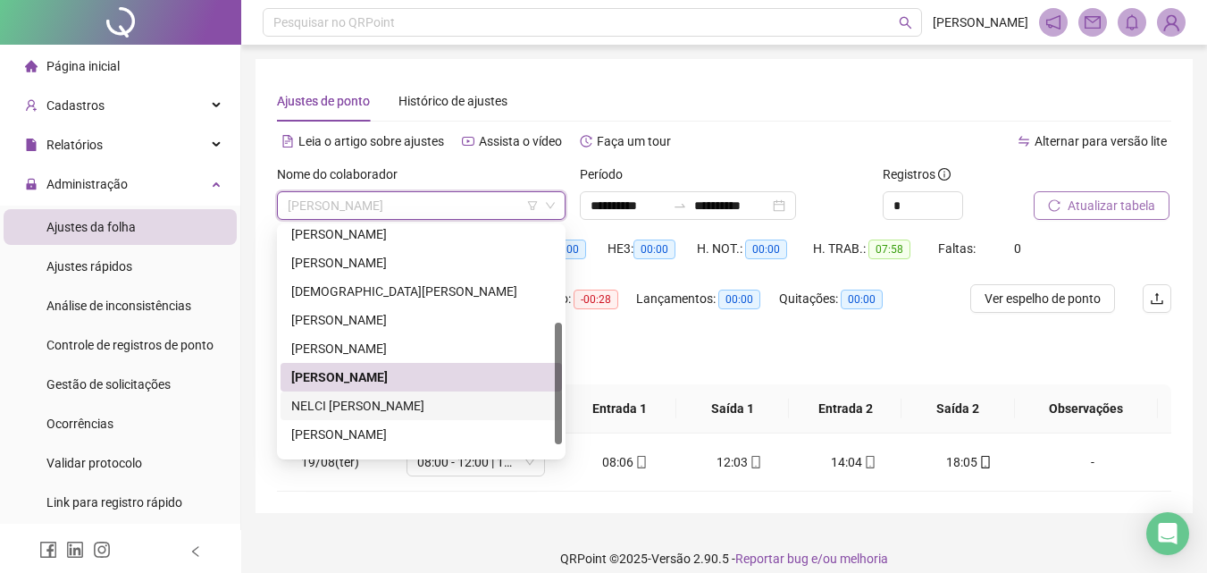
click at [351, 414] on div "NELCI [PERSON_NAME]" at bounding box center [421, 406] width 260 height 20
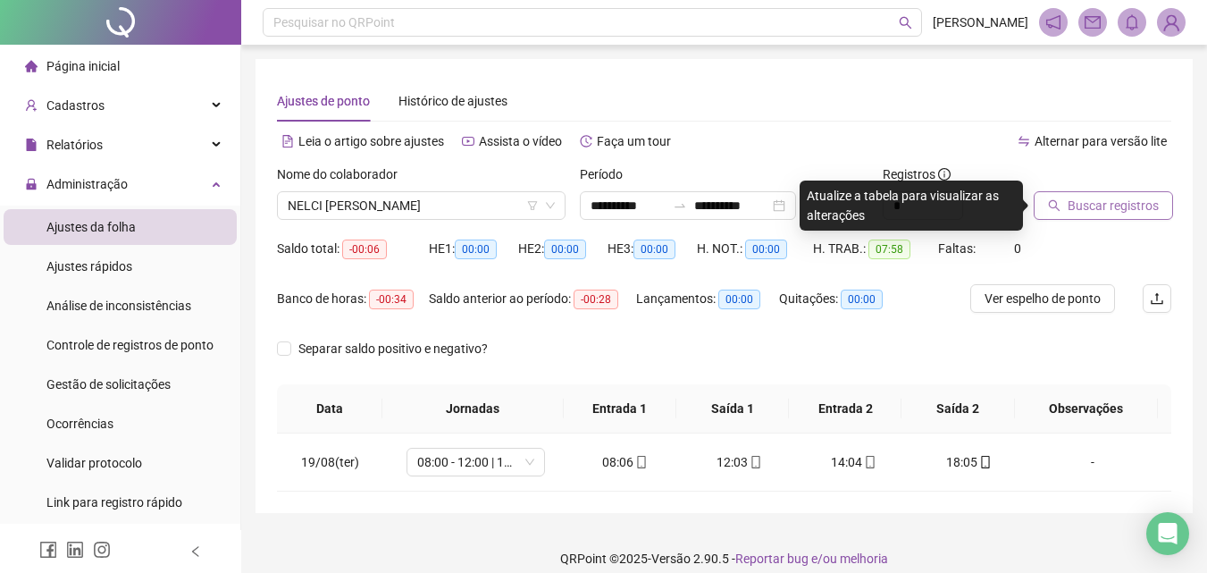
click at [1140, 205] on span "Buscar registros" at bounding box center [1112, 206] width 91 height 20
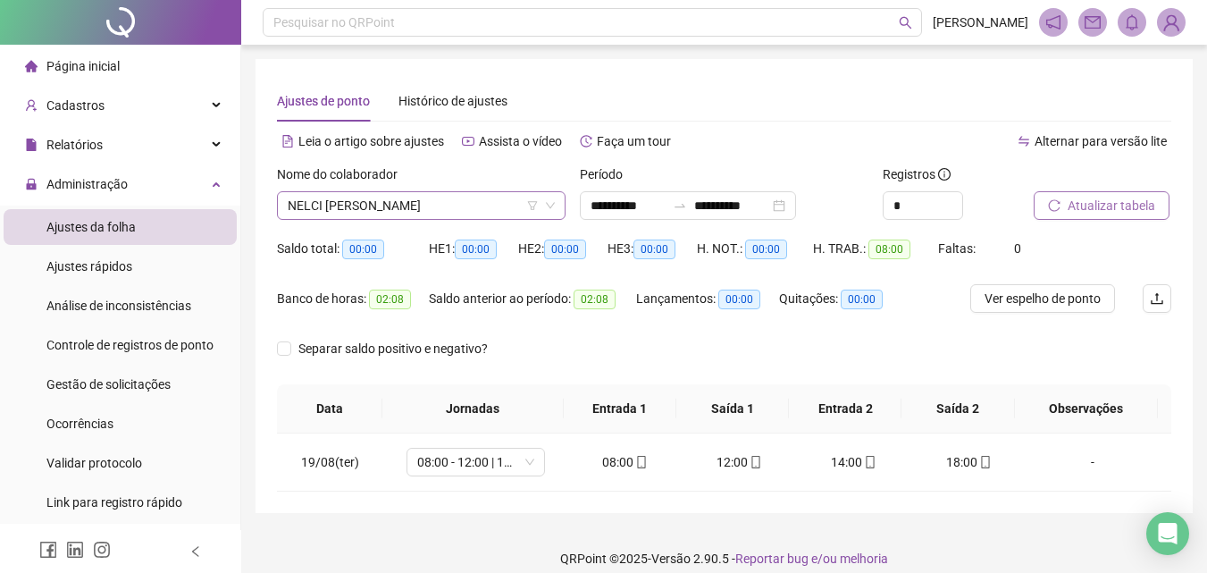
click at [399, 203] on span "NELCI [PERSON_NAME]" at bounding box center [421, 205] width 267 height 27
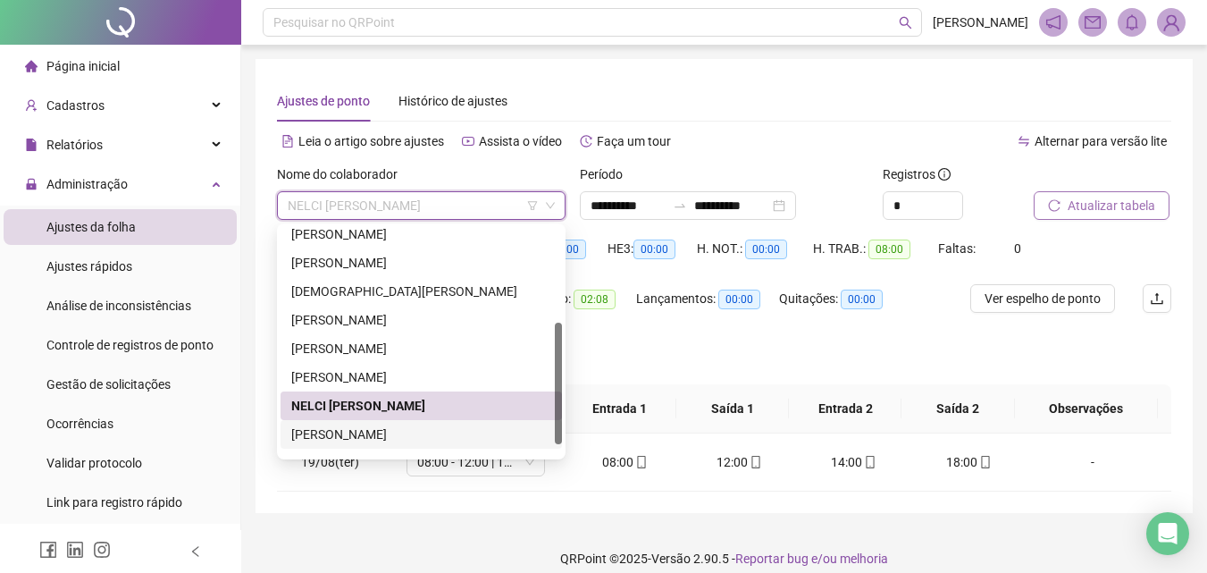
scroll to position [200, 0]
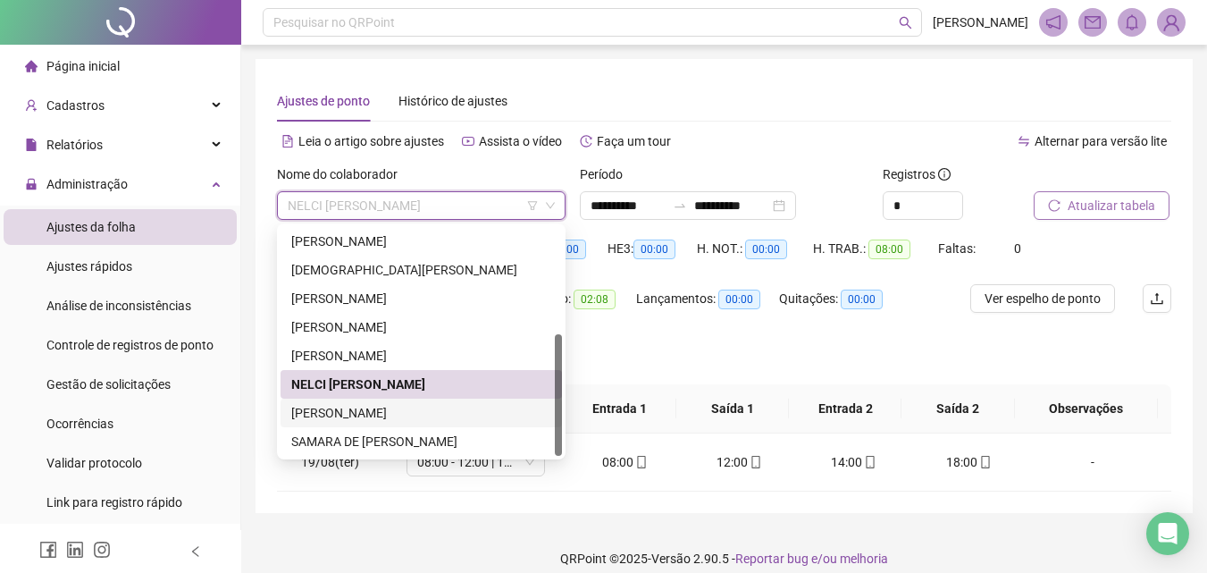
click at [372, 415] on div "[PERSON_NAME]" at bounding box center [421, 413] width 260 height 20
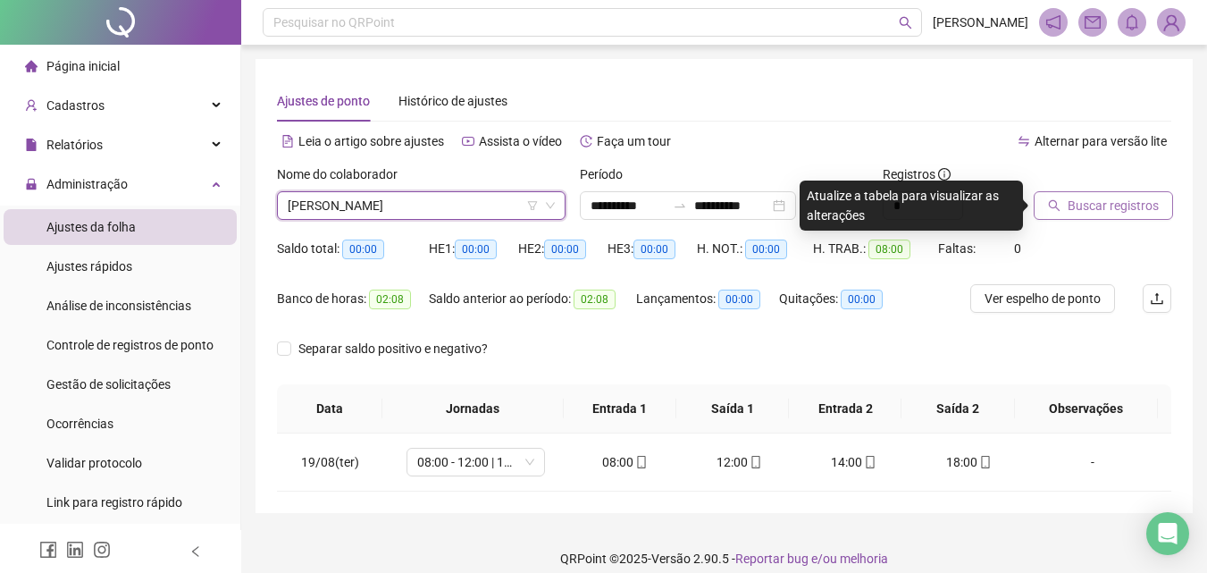
click at [1080, 207] on span "Buscar registros" at bounding box center [1112, 206] width 91 height 20
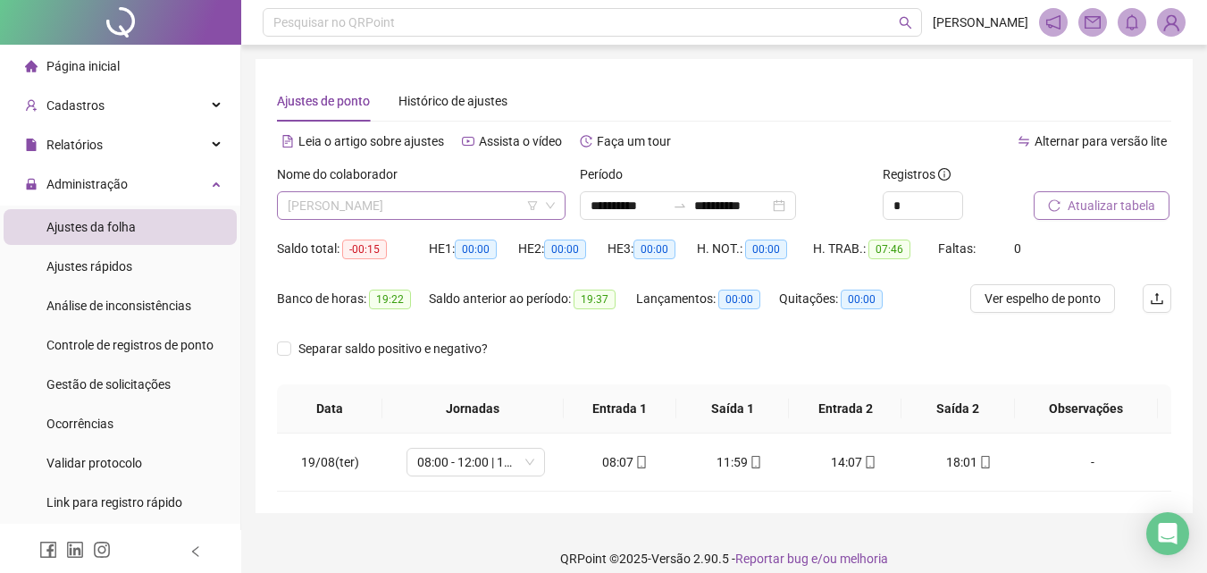
click at [388, 199] on span "[PERSON_NAME]" at bounding box center [421, 205] width 267 height 27
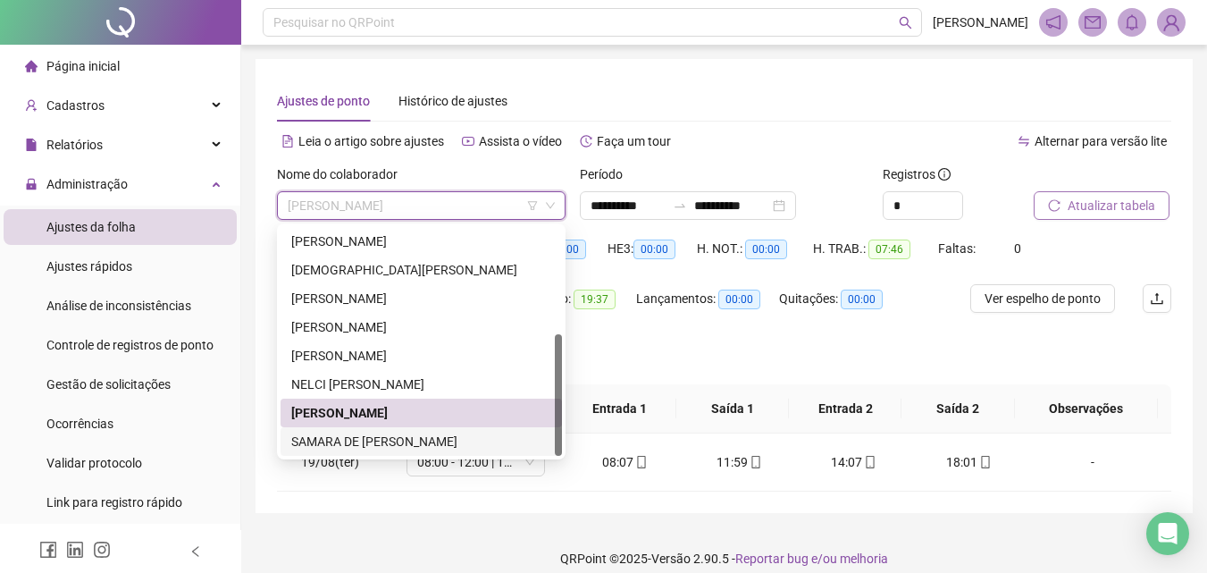
click at [407, 452] on div "SAMARA DE [PERSON_NAME]" at bounding box center [420, 441] width 281 height 29
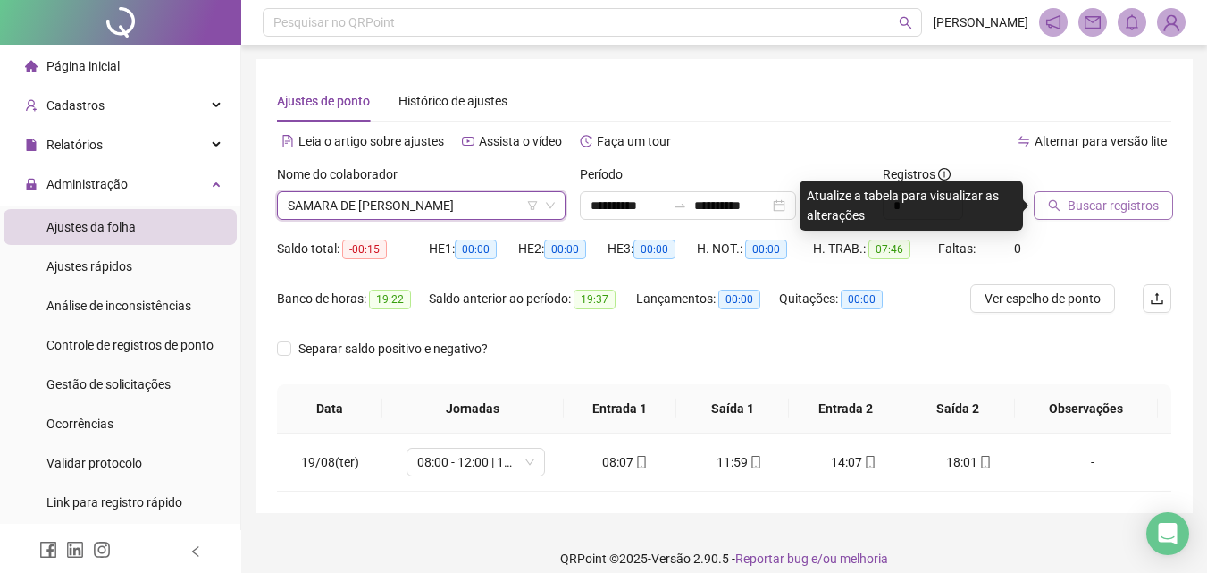
click at [1125, 190] on div at bounding box center [1080, 177] width 93 height 27
click at [1120, 204] on span "Buscar registros" at bounding box center [1112, 206] width 91 height 20
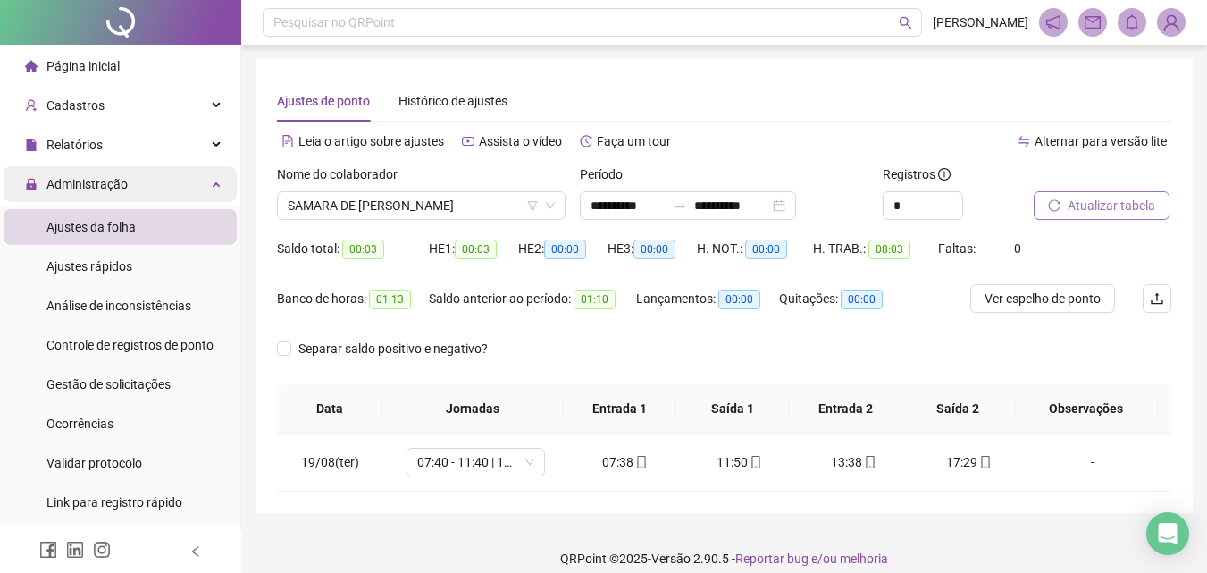
click at [133, 180] on div "Administração" at bounding box center [120, 184] width 233 height 36
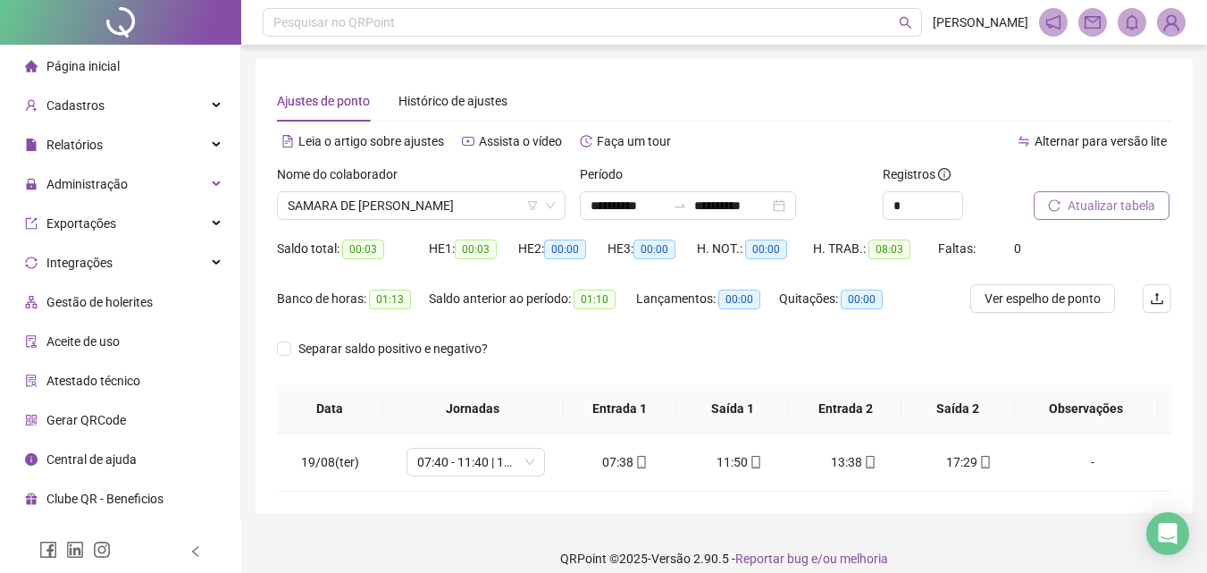
click at [128, 63] on li "Página inicial" at bounding box center [120, 66] width 233 height 36
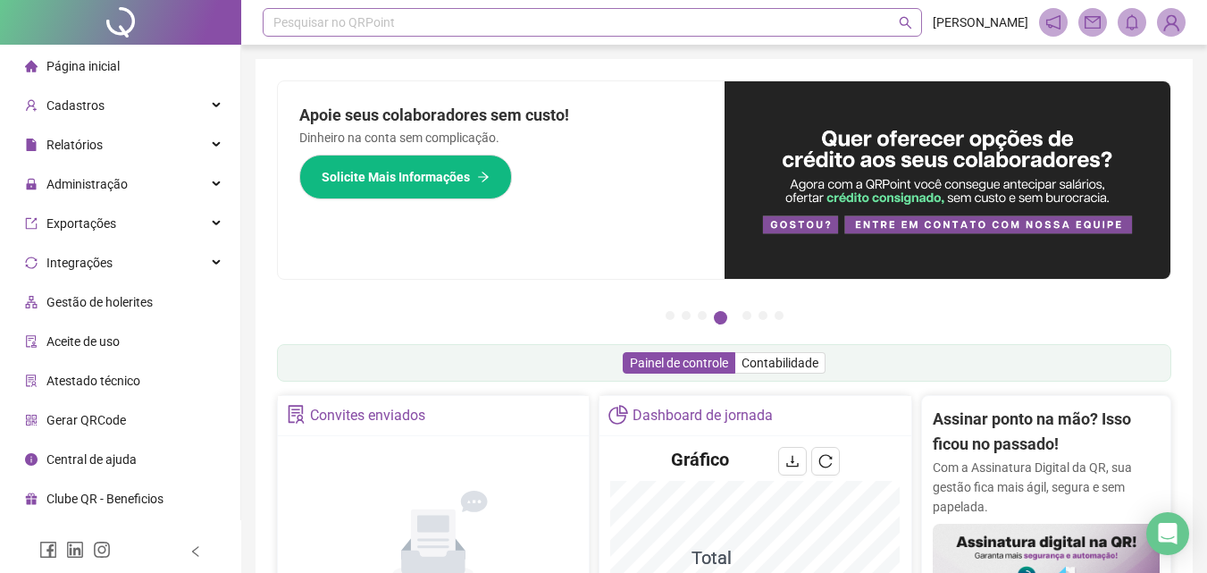
click at [372, 32] on div "Pesquisar no QRPoint" at bounding box center [592, 22] width 659 height 29
type input "*****"
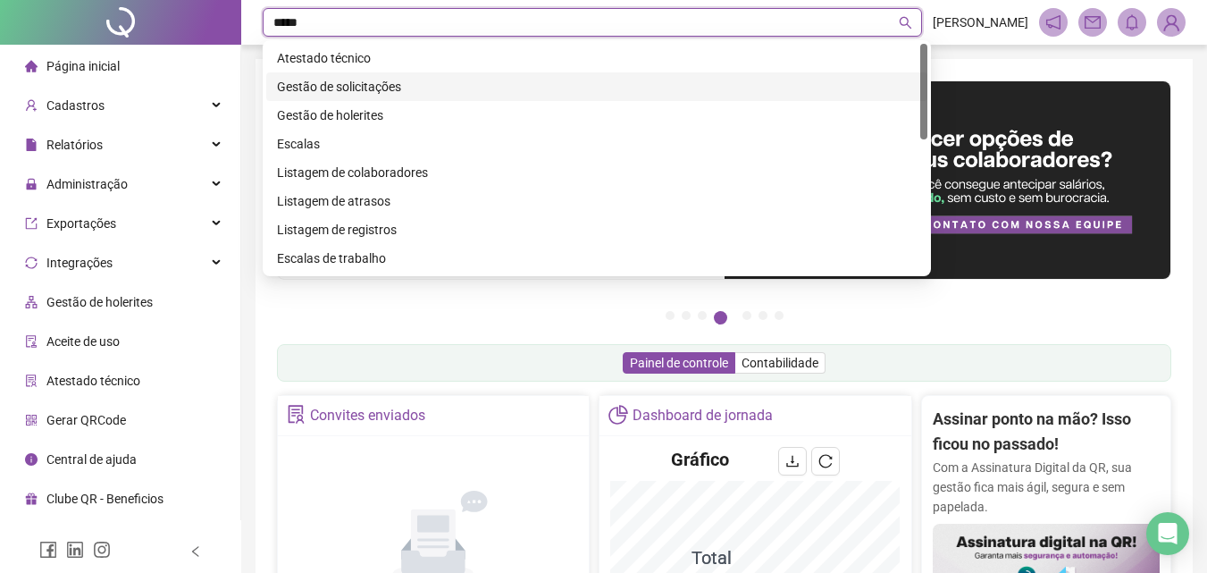
click at [423, 84] on div "Gestão de solicitações" at bounding box center [597, 87] width 640 height 20
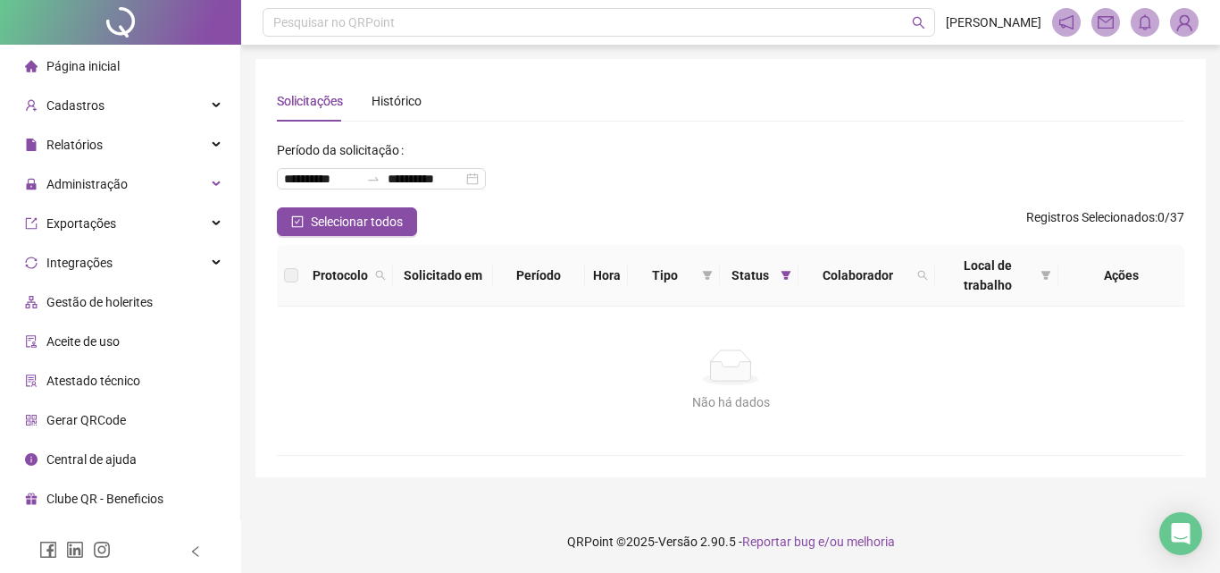
click at [76, 59] on span "Página inicial" at bounding box center [82, 66] width 73 height 14
